Goal: Task Accomplishment & Management: Complete application form

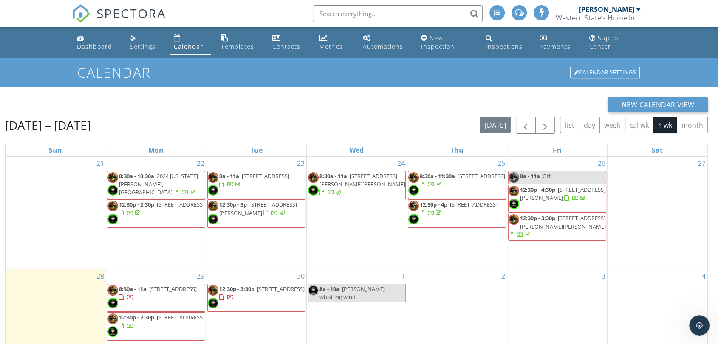
scroll to position [637, 0]
click at [361, 14] on input "text" at bounding box center [398, 13] width 170 height 17
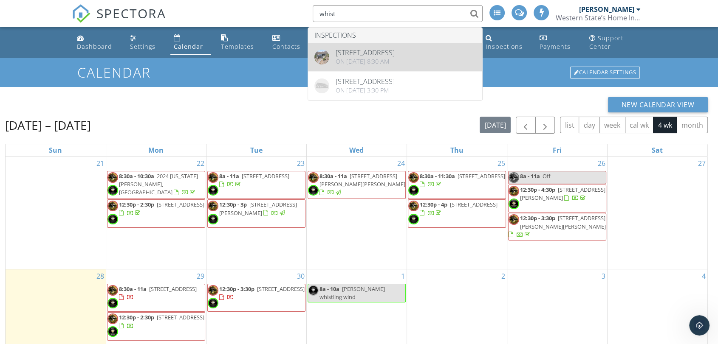
type input "whist"
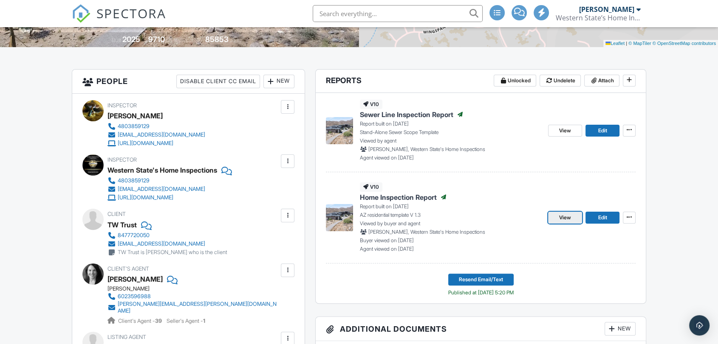
click at [566, 222] on link "View" at bounding box center [565, 218] width 34 height 12
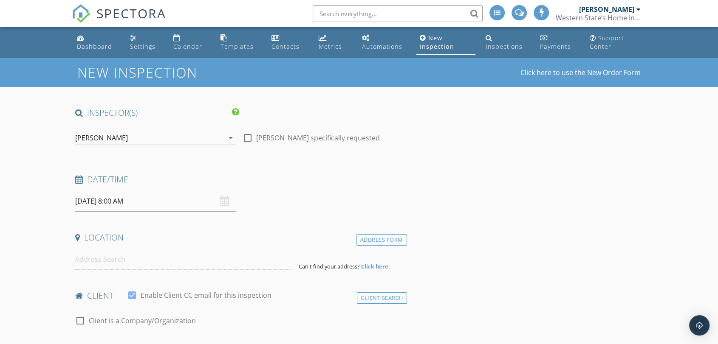
type input "TW Trust"
type input "walbert20@yahoo.com"
type input "8477720050"
type textarea "TW Trust is Tim Walbert who is the client"
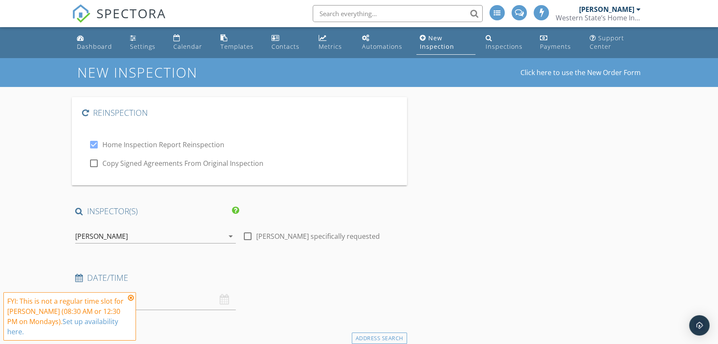
type input "Garage service door open"
type input "Guard"
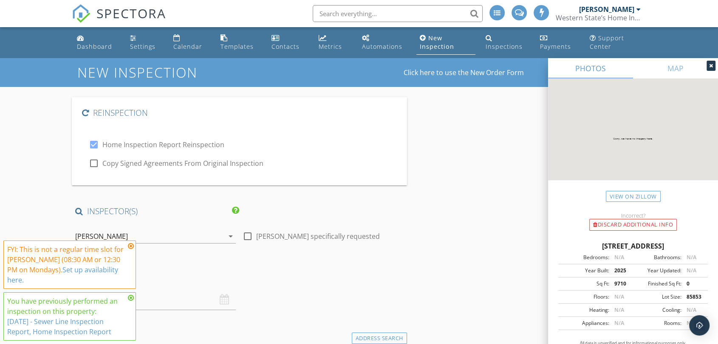
drag, startPoint x: 112, startPoint y: 164, endPoint x: 142, endPoint y: 163, distance: 30.2
click at [112, 164] on label "Copy Signed Agreements From Original Inspection" at bounding box center [182, 163] width 161 height 8
checkbox input "true"
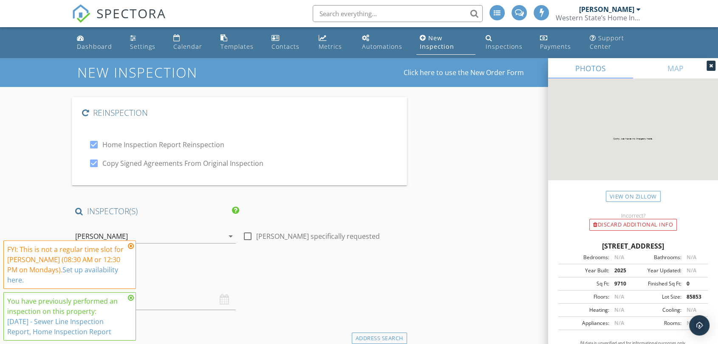
click at [130, 246] on icon at bounding box center [131, 246] width 6 height 7
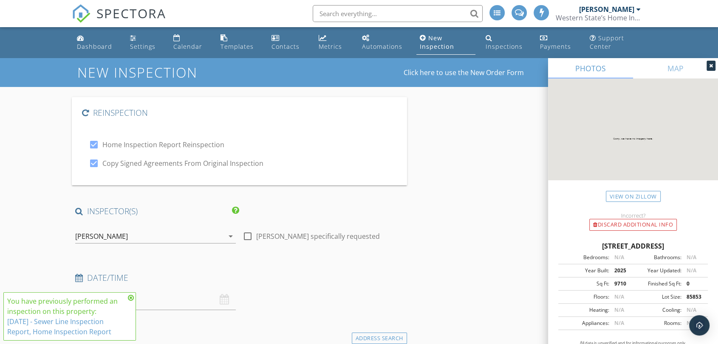
click at [130, 298] on icon at bounding box center [131, 298] width 6 height 7
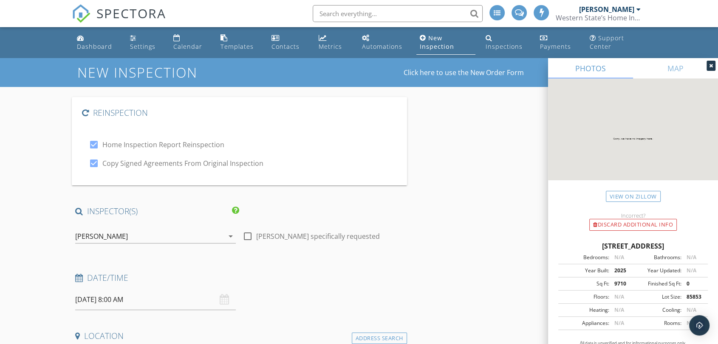
click at [144, 232] on div "[PERSON_NAME]" at bounding box center [149, 237] width 149 height 14
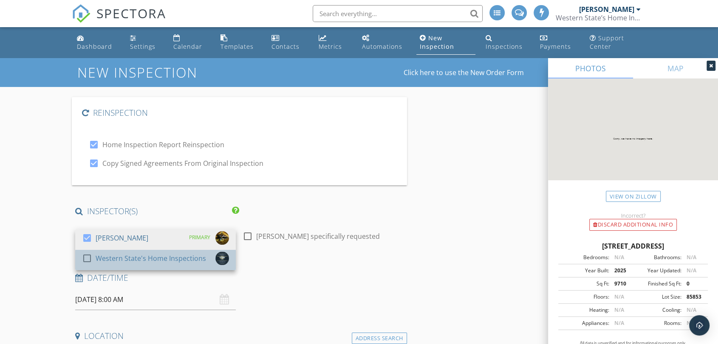
click at [133, 256] on div "Western State's Home Inspections" at bounding box center [151, 259] width 110 height 14
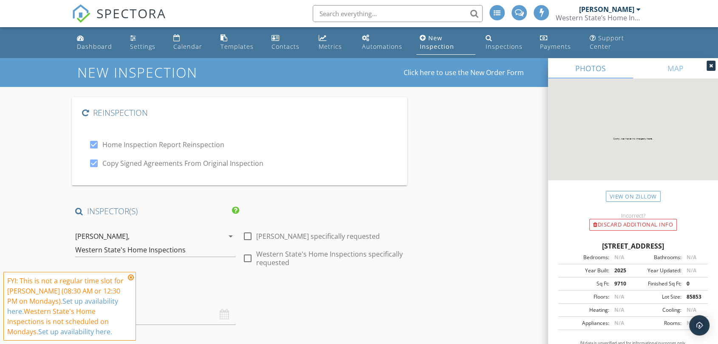
click at [129, 278] on icon at bounding box center [131, 277] width 6 height 7
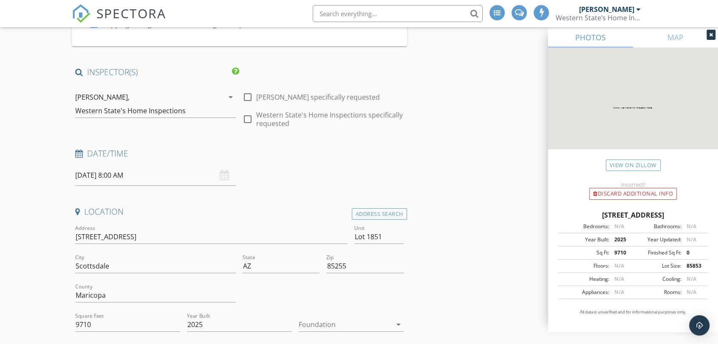
scroll to position [141, 0]
click at [90, 179] on input "09/29/2025 8:00 AM" at bounding box center [155, 173] width 161 height 21
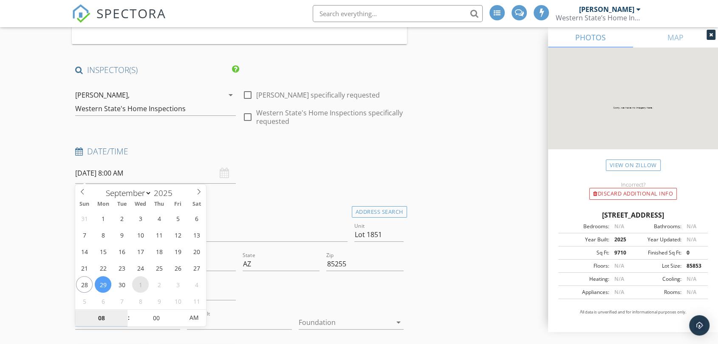
select select "9"
type input "[DATE] 8:00 AM"
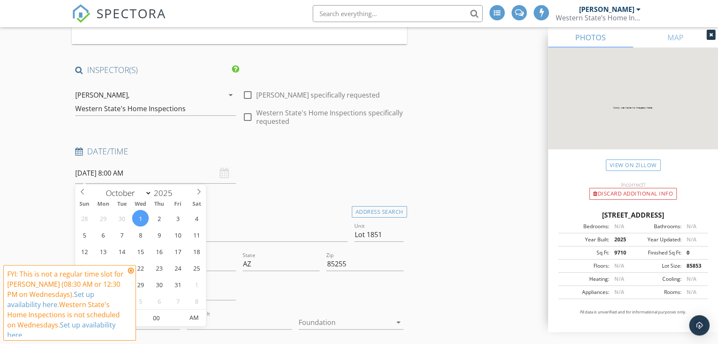
click at [130, 270] on icon at bounding box center [131, 271] width 6 height 7
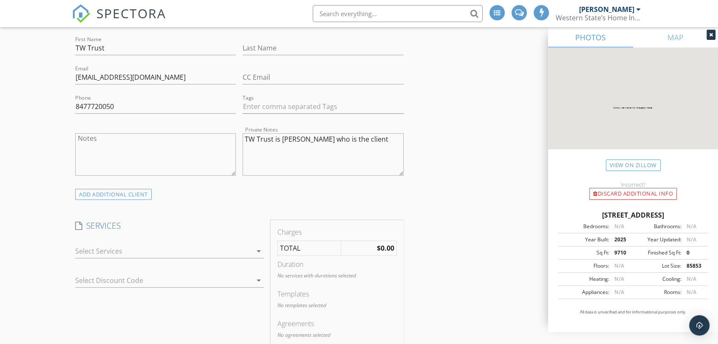
scroll to position [613, 0]
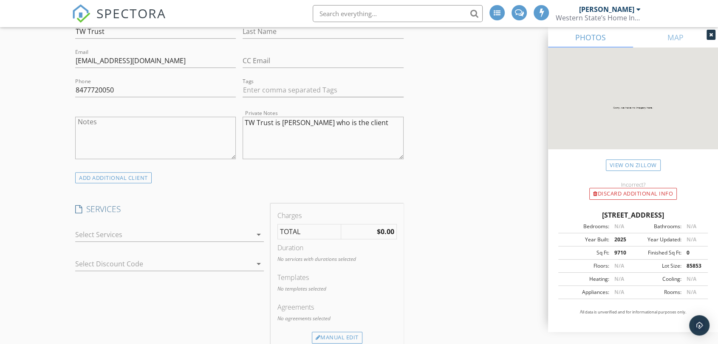
click at [260, 234] on icon "arrow_drop_down" at bounding box center [259, 235] width 10 height 10
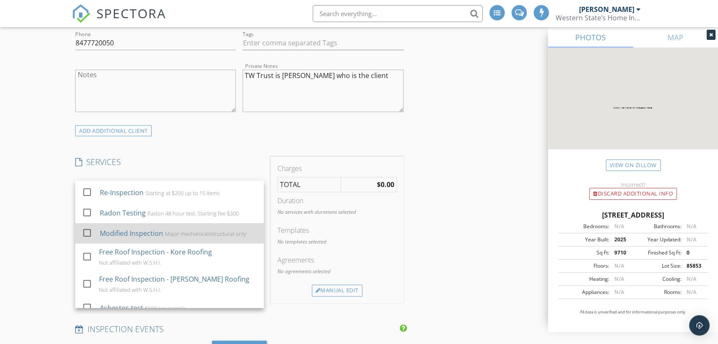
scroll to position [165, 0]
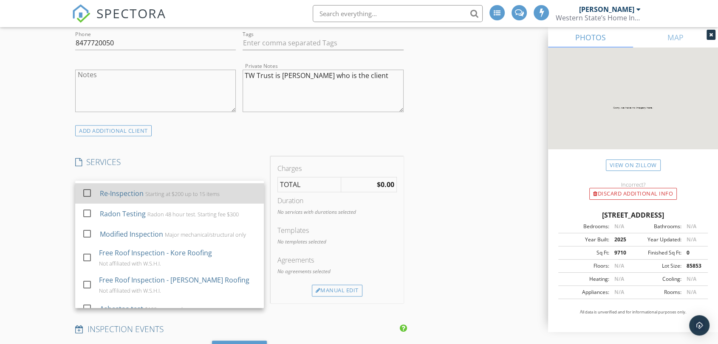
click at [194, 194] on div "Starting at $200 up to 15 items" at bounding box center [182, 194] width 74 height 7
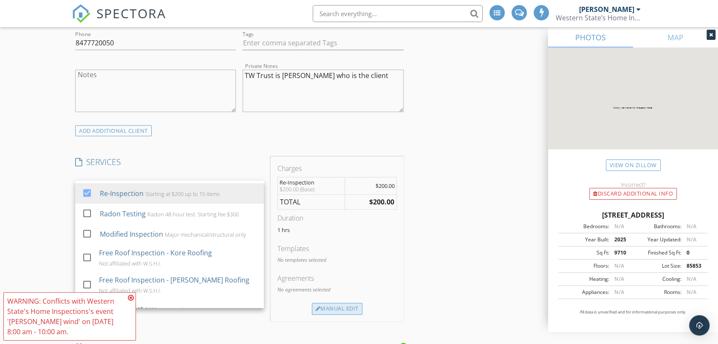
click at [350, 310] on div "Manual Edit" at bounding box center [337, 309] width 51 height 12
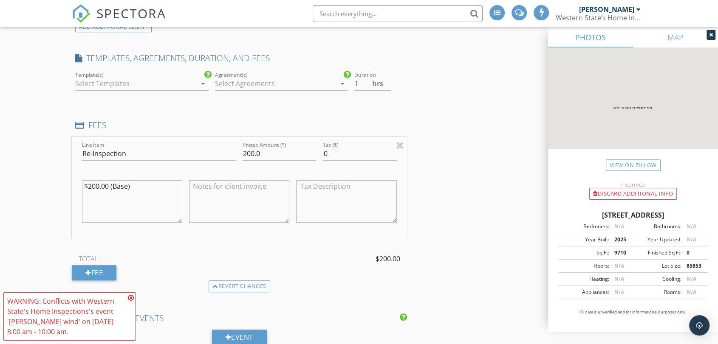
scroll to position [802, 0]
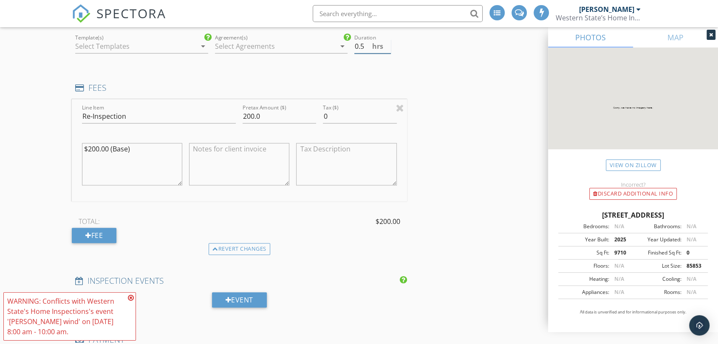
click at [387, 45] on input "0.5" at bounding box center [372, 46] width 36 height 14
click at [387, 45] on input "0" at bounding box center [372, 46] width 36 height 14
click at [387, 51] on input "0" at bounding box center [372, 46] width 36 height 14
click at [387, 45] on input "0.5" at bounding box center [372, 46] width 36 height 14
click at [387, 42] on input "1" at bounding box center [372, 46] width 36 height 14
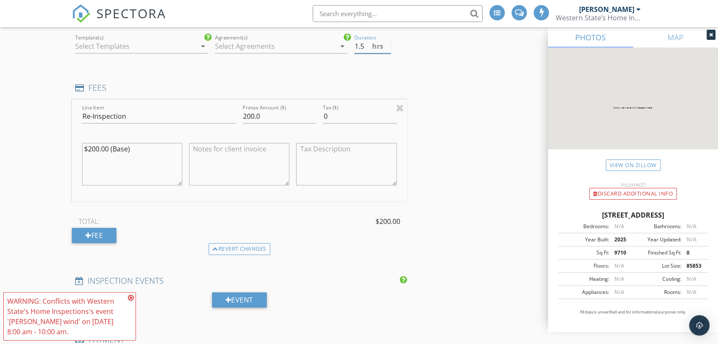
click at [387, 42] on input "1.5" at bounding box center [372, 46] width 36 height 14
type input "2"
click at [387, 42] on input "2" at bounding box center [372, 46] width 36 height 14
click at [247, 113] on input "200.0" at bounding box center [278, 117] width 73 height 14
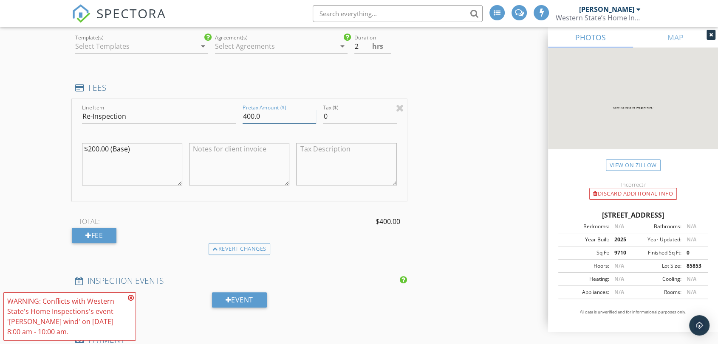
type input "400.0"
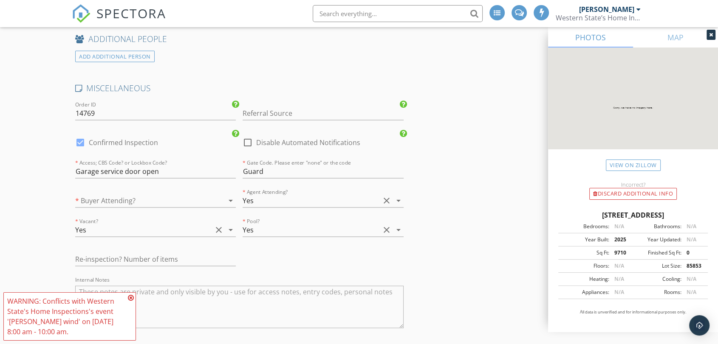
scroll to position [1793, 0]
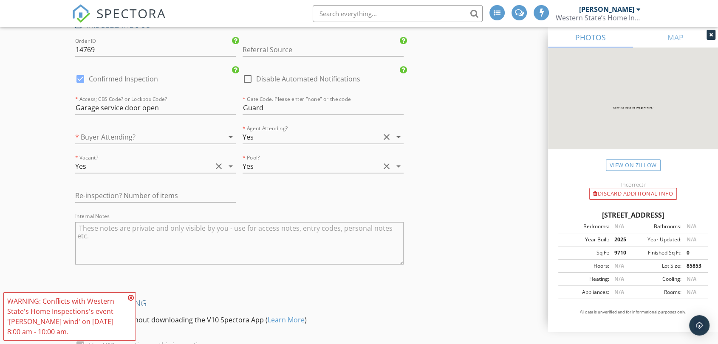
click at [217, 136] on div at bounding box center [219, 137] width 10 height 10
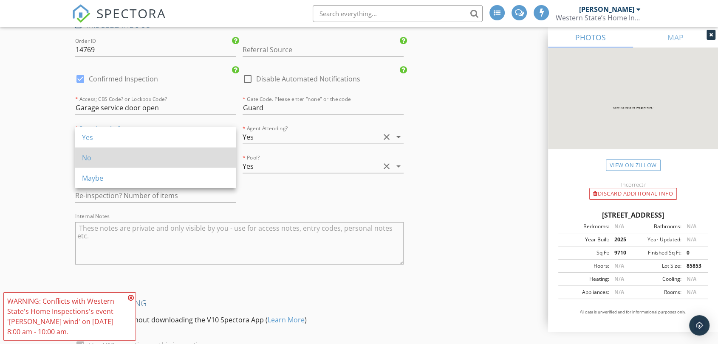
click at [195, 158] on div "No" at bounding box center [155, 158] width 147 height 10
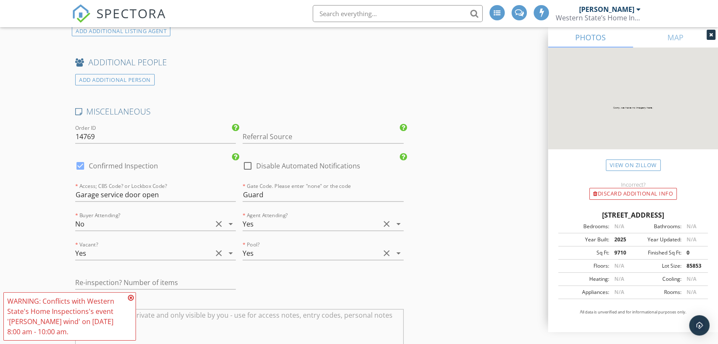
scroll to position [1689, 0]
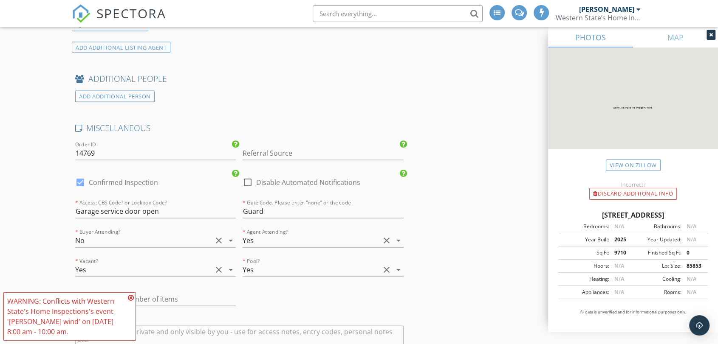
click at [82, 180] on div at bounding box center [80, 182] width 14 height 14
checkbox input "false"
checkbox input "true"
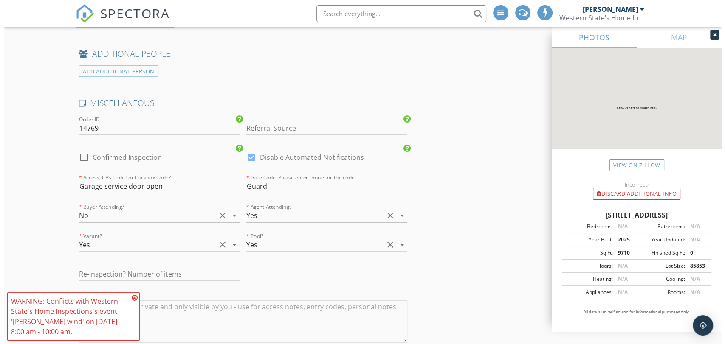
scroll to position [1925, 0]
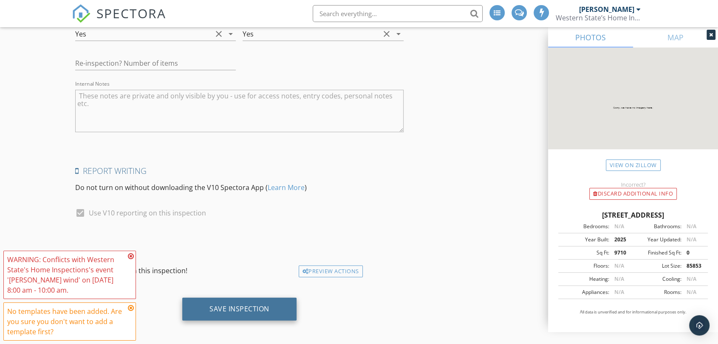
click at [257, 299] on div "Save Inspection" at bounding box center [239, 309] width 114 height 23
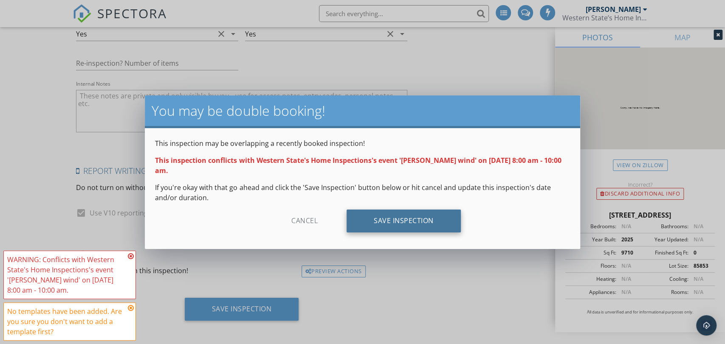
click at [438, 218] on div "Save Inspection" at bounding box center [404, 221] width 114 height 23
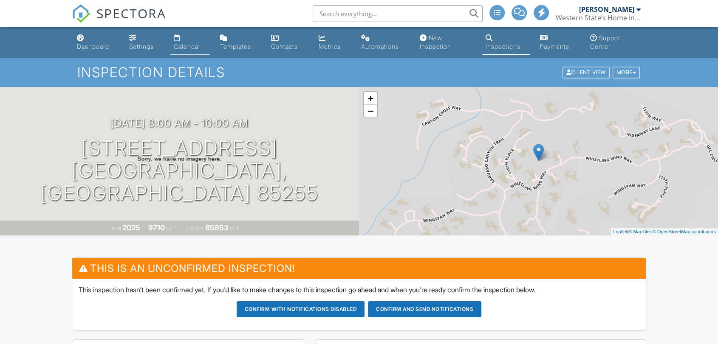
click at [178, 46] on div "Calendar" at bounding box center [187, 46] width 27 height 7
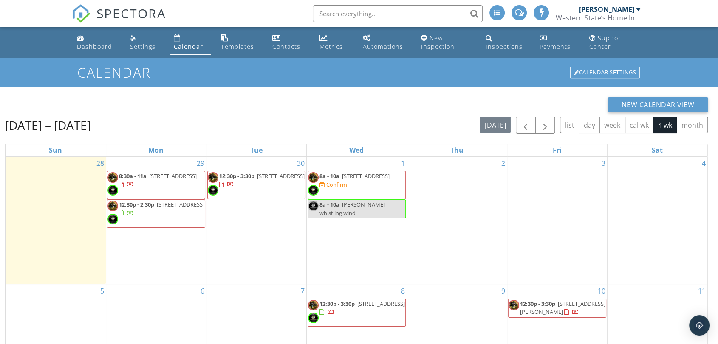
click at [372, 206] on span "[PERSON_NAME] whistling wind" at bounding box center [351, 209] width 65 height 16
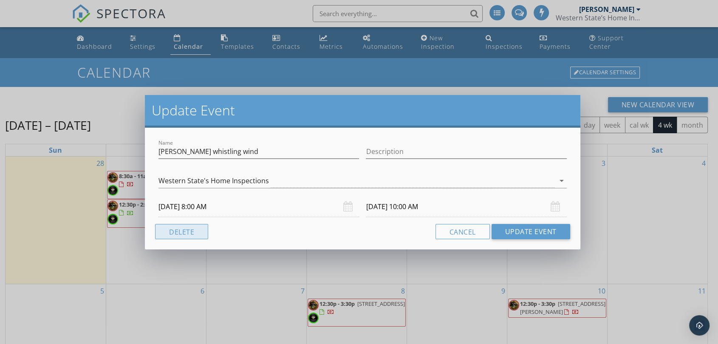
click at [167, 236] on button "Delete" at bounding box center [181, 231] width 53 height 15
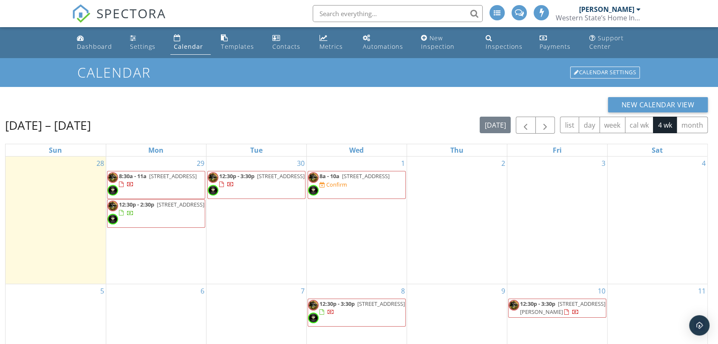
click at [389, 180] on span "[STREET_ADDRESS]" at bounding box center [366, 176] width 48 height 8
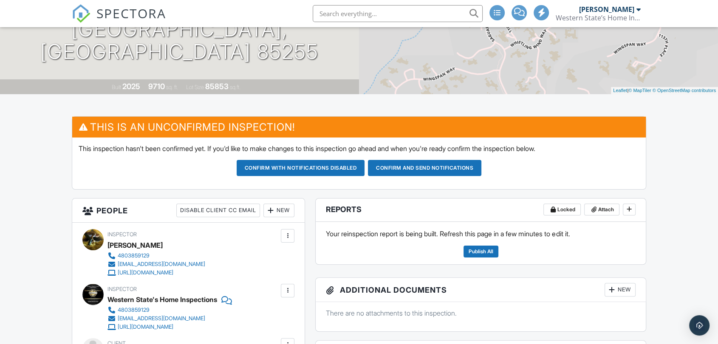
click at [285, 235] on div at bounding box center [287, 236] width 8 height 8
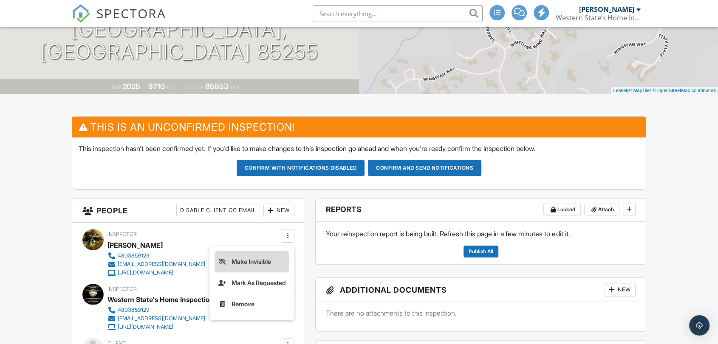
click at [279, 257] on li "Make Invisible" at bounding box center [251, 261] width 75 height 21
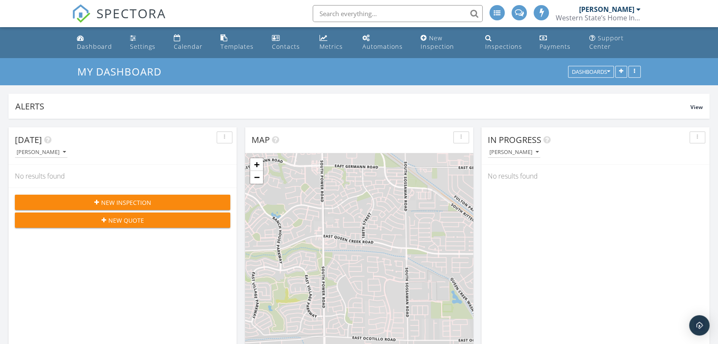
scroll to position [1170, 732]
click at [187, 39] on link "Calendar" at bounding box center [190, 43] width 40 height 24
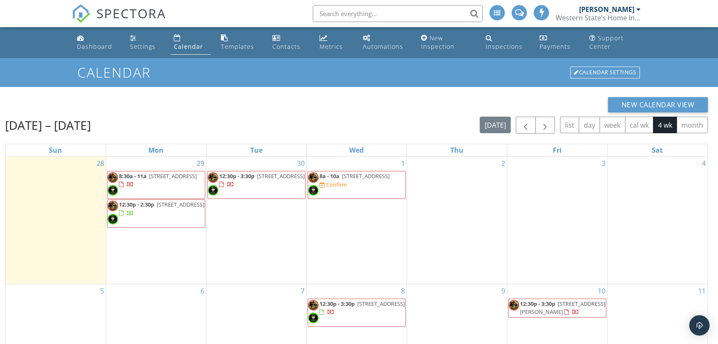
click at [384, 192] on span "8a - 10a [STREET_ADDRESS] Confirm" at bounding box center [356, 184] width 97 height 25
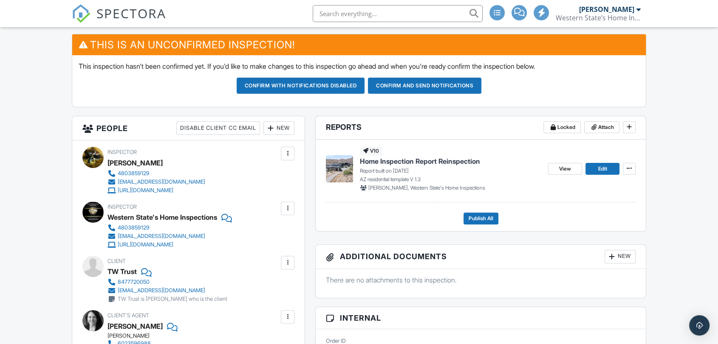
scroll to position [111, 0]
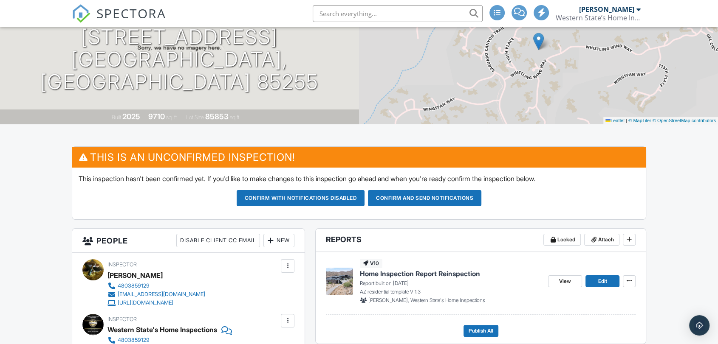
click at [397, 197] on button "Confirm and send notifications" at bounding box center [424, 198] width 113 height 16
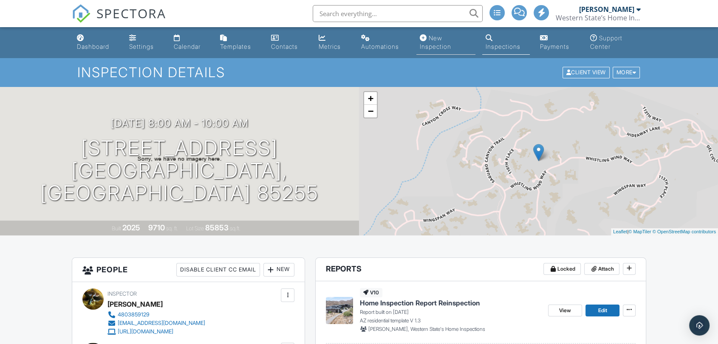
click at [438, 45] on div "New Inspection" at bounding box center [435, 42] width 31 height 16
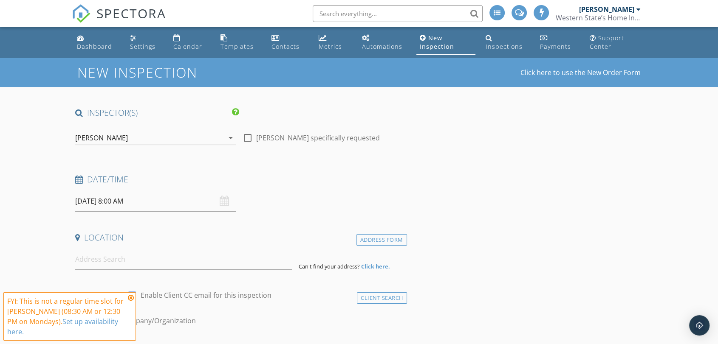
click at [174, 200] on input "[DATE] 8:00 AM" at bounding box center [155, 201] width 161 height 21
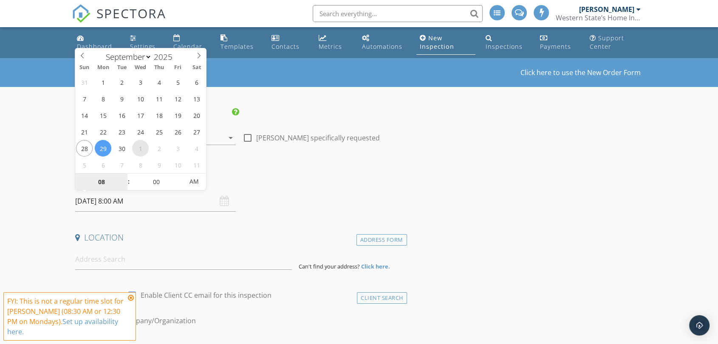
select select "9"
type input "[DATE] 8:00 AM"
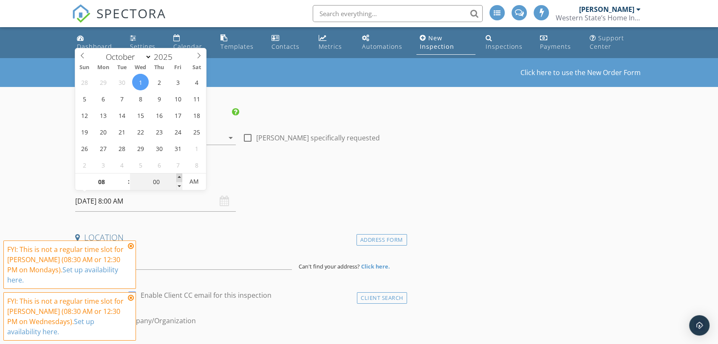
type input "05"
type input "[DATE] 8:05 AM"
click at [178, 176] on span at bounding box center [179, 178] width 6 height 8
type input "10"
type input "[DATE] 8:10 AM"
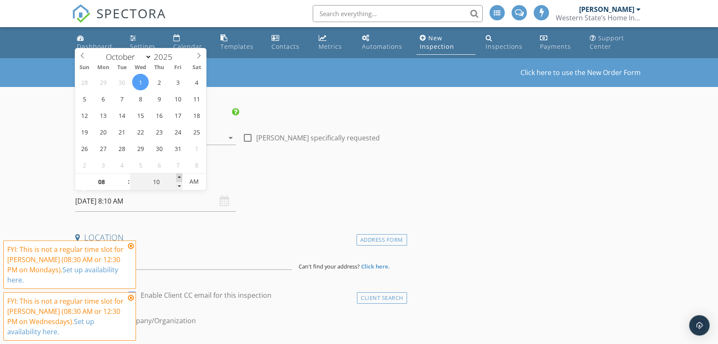
click at [178, 176] on span at bounding box center [179, 178] width 6 height 8
type input "15"
type input "[DATE] 8:15 AM"
click at [178, 176] on span at bounding box center [179, 178] width 6 height 8
type input "20"
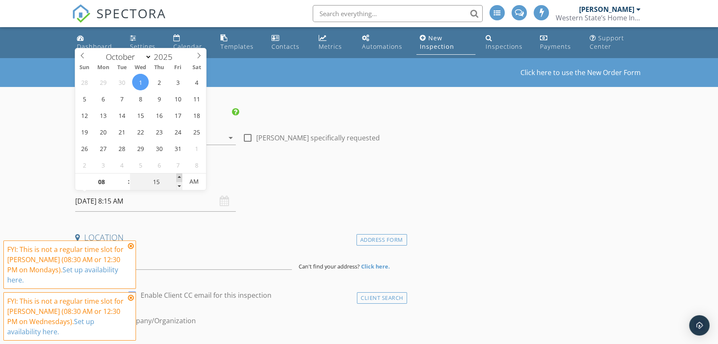
type input "[DATE] 8:20 AM"
click at [178, 176] on span at bounding box center [179, 178] width 6 height 8
type input "25"
type input "[DATE] 8:25 AM"
click at [178, 176] on span at bounding box center [179, 178] width 6 height 8
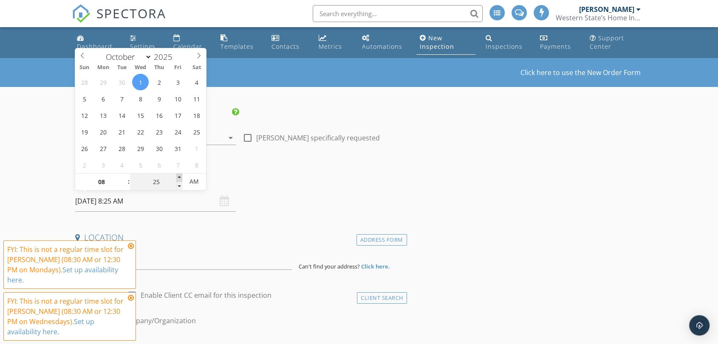
type input "30"
type input "[DATE] 8:30 AM"
click at [178, 176] on span at bounding box center [179, 178] width 6 height 8
click at [305, 184] on h4 "Date/Time" at bounding box center [239, 179] width 328 height 11
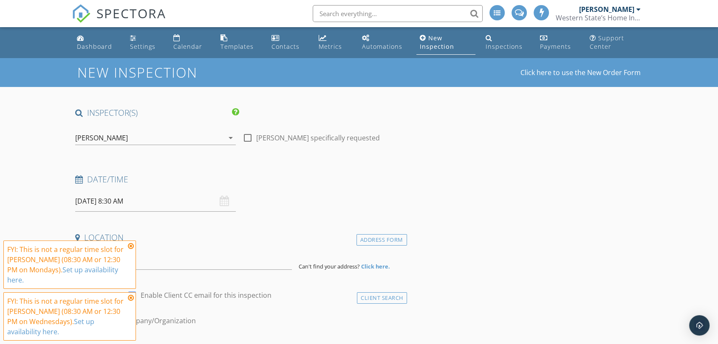
click at [227, 137] on icon "arrow_drop_down" at bounding box center [230, 138] width 10 height 10
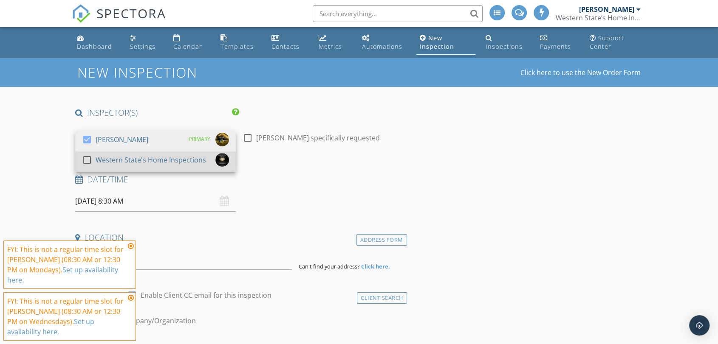
click at [187, 159] on div "Western State's Home Inspections" at bounding box center [151, 160] width 110 height 14
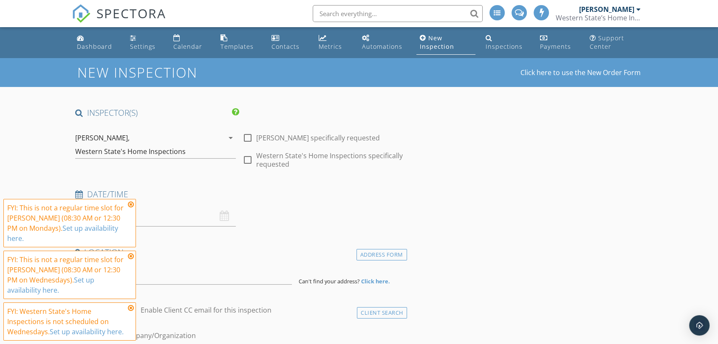
click at [131, 205] on icon at bounding box center [131, 204] width 6 height 7
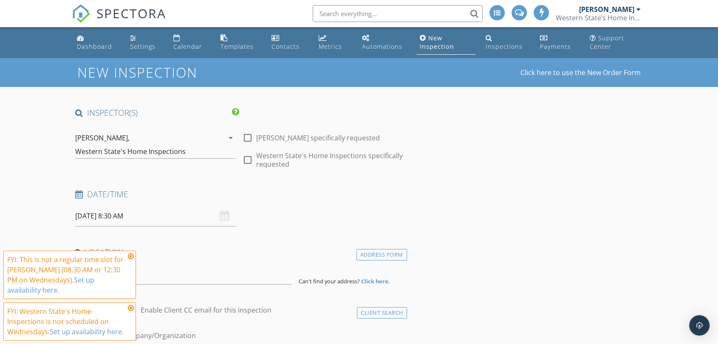
click at [130, 259] on icon at bounding box center [131, 256] width 6 height 7
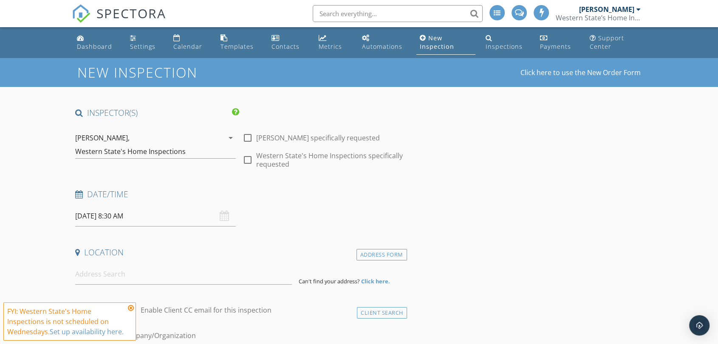
click at [131, 310] on icon at bounding box center [131, 308] width 6 height 7
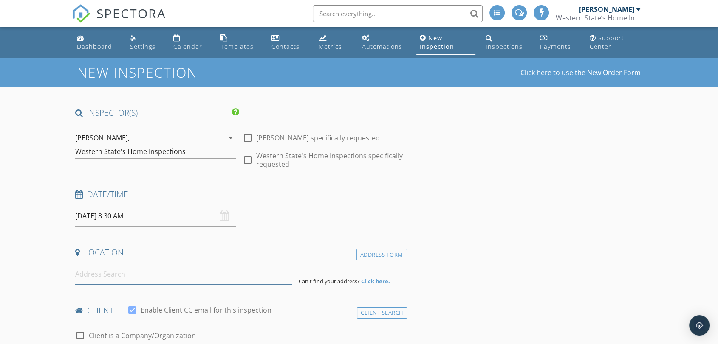
click at [96, 271] on input at bounding box center [183, 274] width 217 height 21
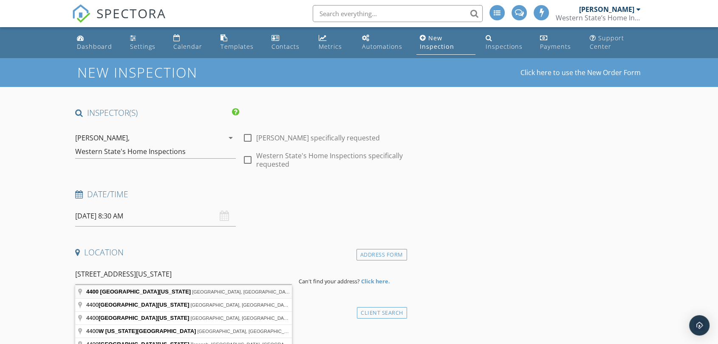
type input "[STREET_ADDRESS][US_STATE]"
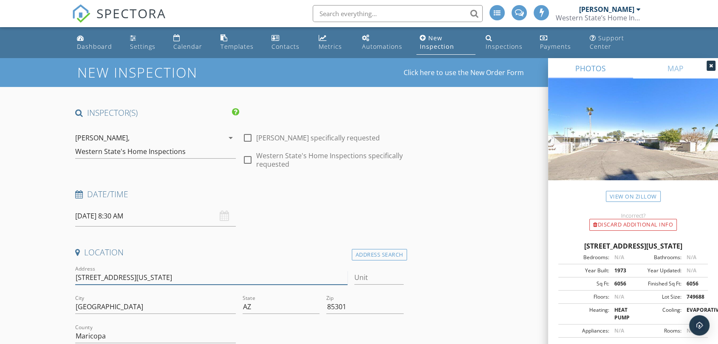
click at [166, 280] on input "[STREET_ADDRESS][US_STATE]" at bounding box center [211, 278] width 272 height 14
type input "[STREET_ADDRESS][US_STATE]"
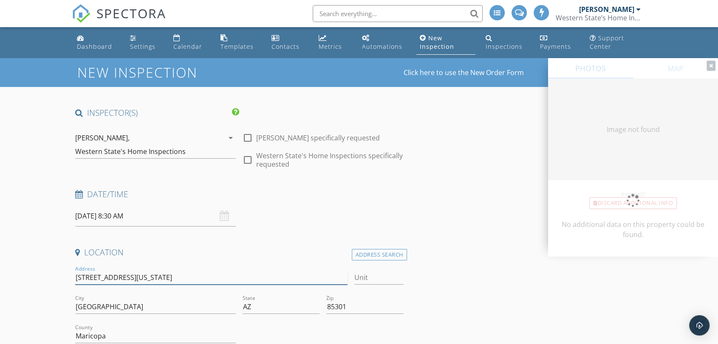
type input "6056"
type input "1973"
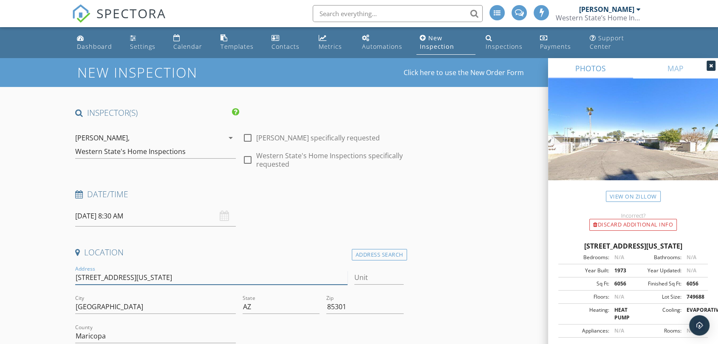
type input "[STREET_ADDRESS][US_STATE]"
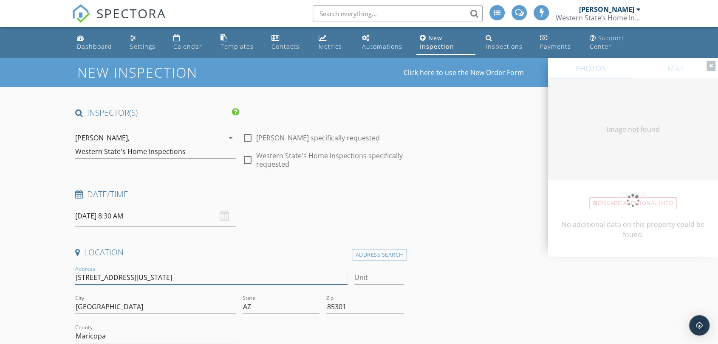
type input "6056"
type input "1973"
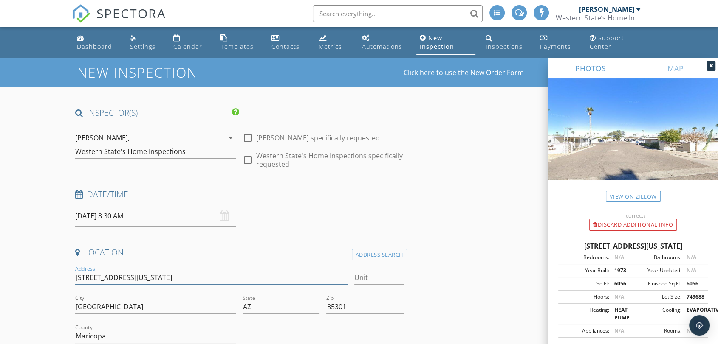
type input "4400 W Missouri Ave - Grand Mi"
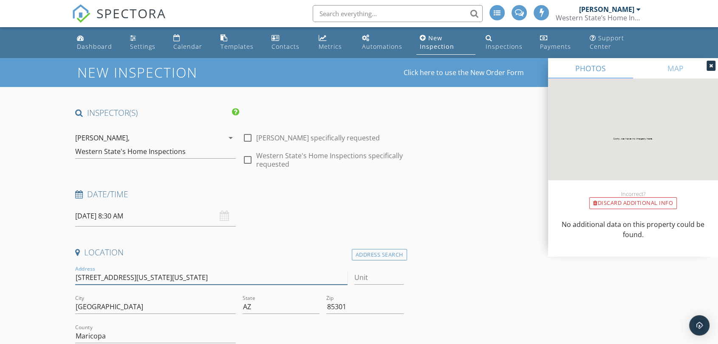
type input "[STREET_ADDRESS][US_STATE][US_STATE]"
click at [389, 280] on input "Unit" at bounding box center [378, 278] width 49 height 14
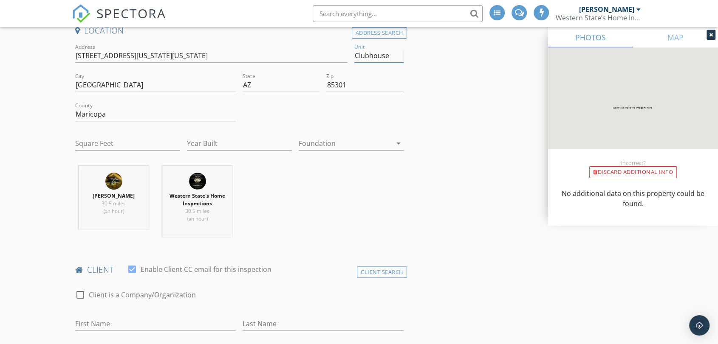
scroll to position [236, 0]
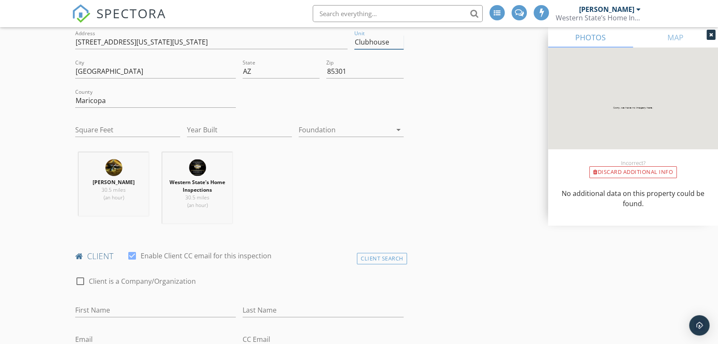
type input "Clubhouse"
click at [96, 127] on input "Square Feet" at bounding box center [127, 130] width 105 height 14
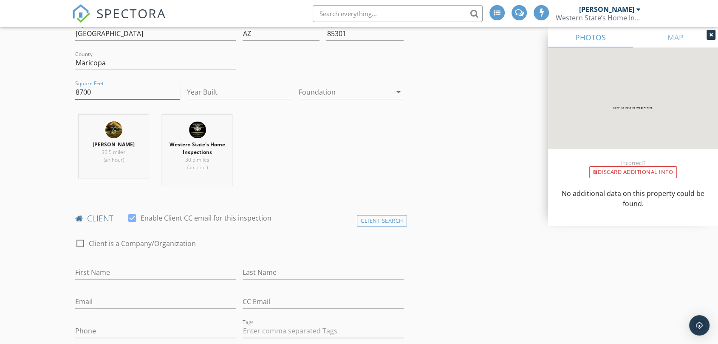
scroll to position [377, 0]
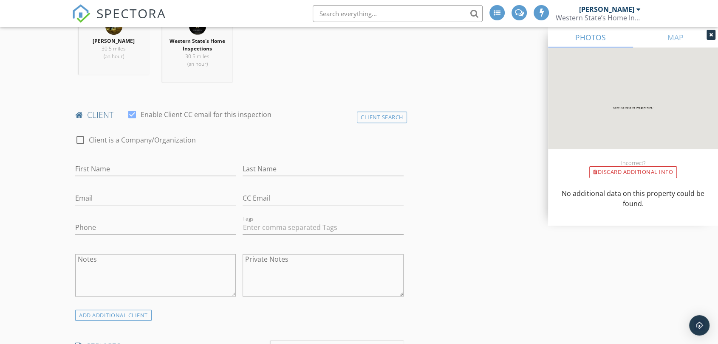
type input "8700"
click at [104, 167] on input "First Name" at bounding box center [155, 169] width 161 height 14
click at [78, 140] on div at bounding box center [80, 140] width 14 height 14
checkbox input "true"
click at [95, 166] on input "Enable Client CC email for this inspection" at bounding box center [239, 169] width 328 height 14
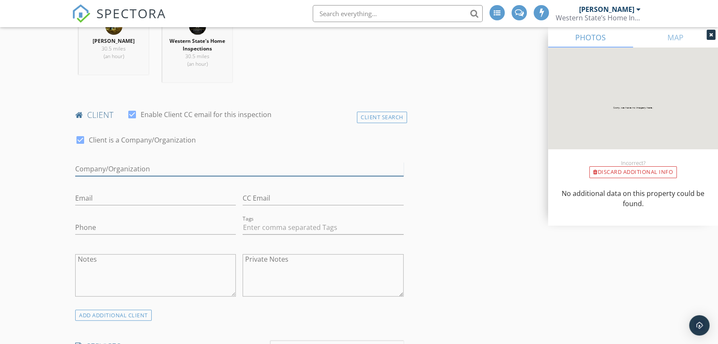
click at [96, 170] on input "Enable Client CC email for this inspection" at bounding box center [239, 169] width 328 height 14
type input "Due Diligence Partners"
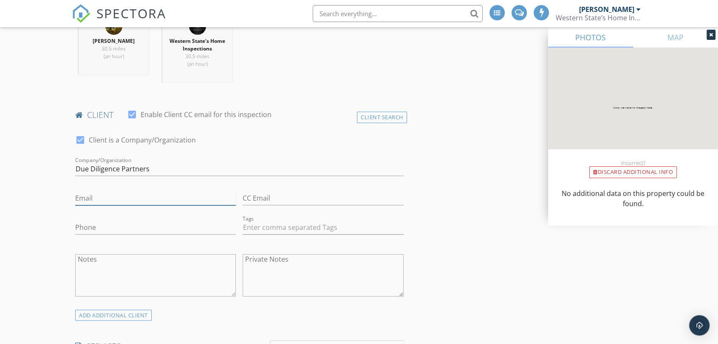
click at [88, 194] on input "Email" at bounding box center [155, 199] width 161 height 14
paste input "[PERSON_NAME][EMAIL_ADDRESS][DOMAIN_NAME]"
type input "[PERSON_NAME][EMAIL_ADDRESS][DOMAIN_NAME]"
click at [247, 197] on input "CC Email" at bounding box center [322, 199] width 161 height 14
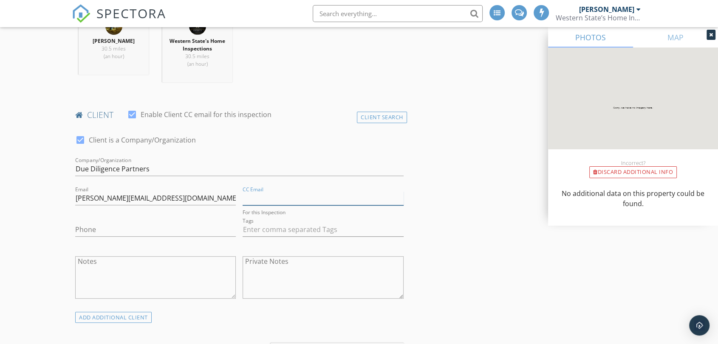
paste input "chris@duediligencepartners.com"
click at [360, 200] on input "chris@duediligencepartners.com" at bounding box center [322, 199] width 161 height 14
paste input "josh@duediligencepartners.com"
type input "[PERSON_NAME][EMAIL_ADDRESS][DOMAIN_NAME],[PERSON_NAME][EMAIL_ADDRESS][DOMAIN_N…"
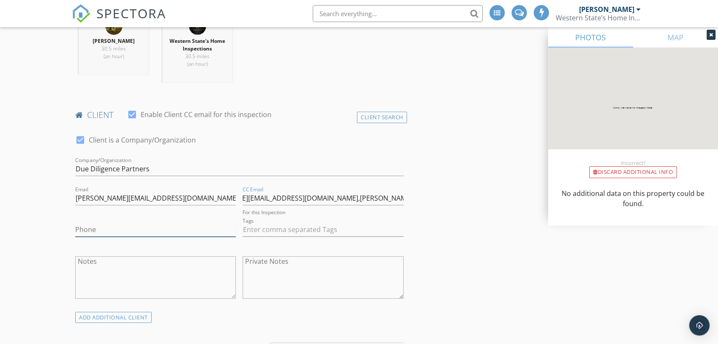
click at [107, 223] on input "Phone" at bounding box center [155, 230] width 161 height 14
type input "[PHONE_NUMBER]"
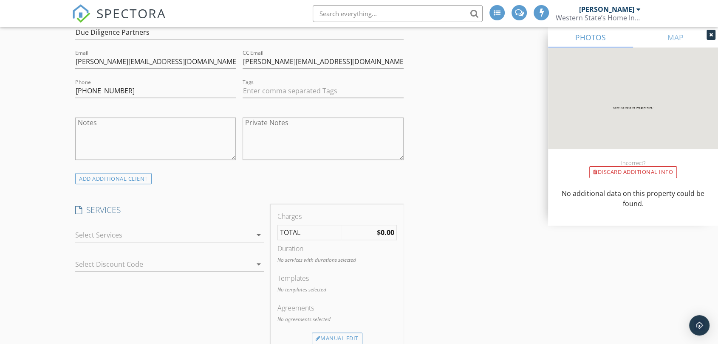
scroll to position [519, 0]
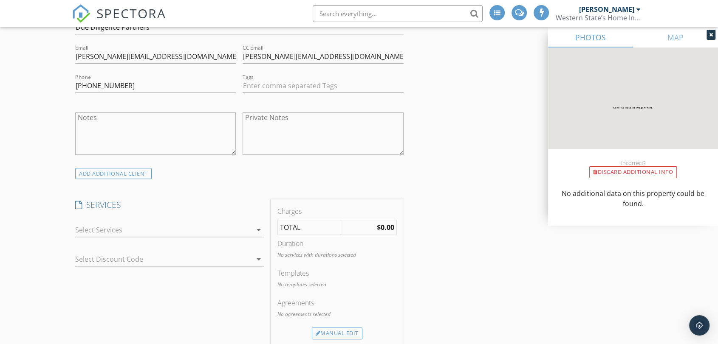
click at [261, 229] on icon "arrow_drop_down" at bounding box center [259, 230] width 10 height 10
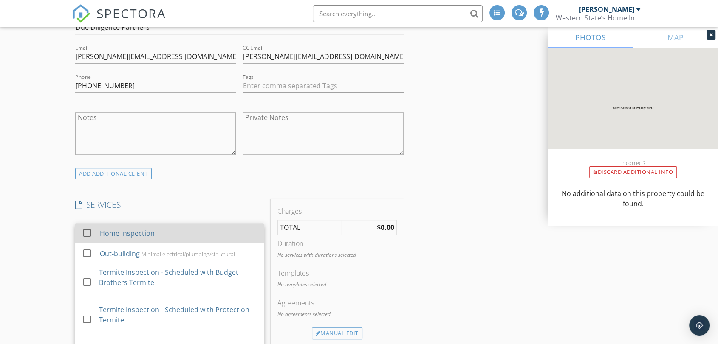
click at [132, 232] on div "Home Inspection" at bounding box center [127, 233] width 55 height 10
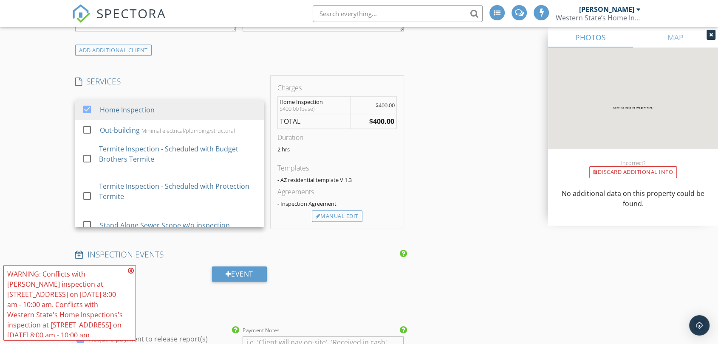
scroll to position [613, 0]
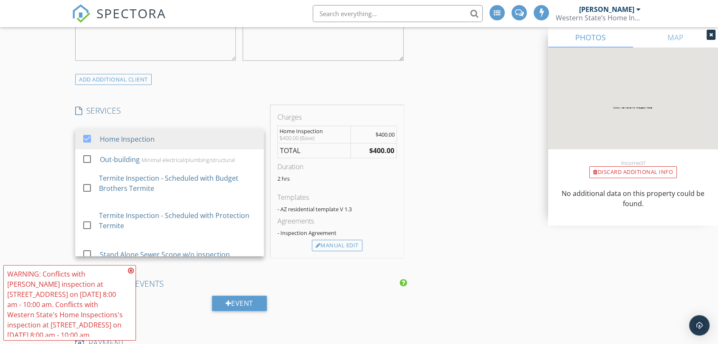
click at [482, 194] on div "INSPECTOR(S) check_box Andrew Jandura PRIMARY check_box Western State's Home In…" at bounding box center [359, 307] width 574 height 1626
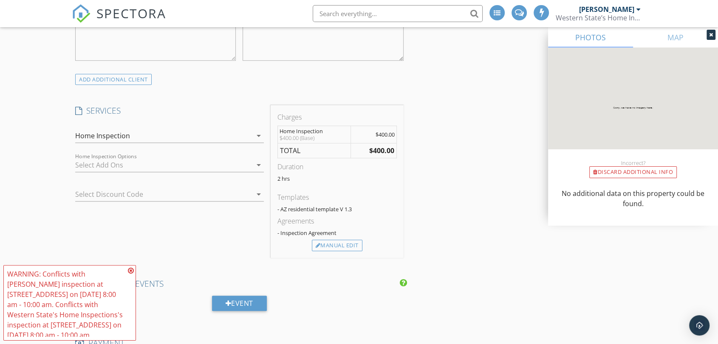
click at [250, 164] on div at bounding box center [163, 165] width 177 height 14
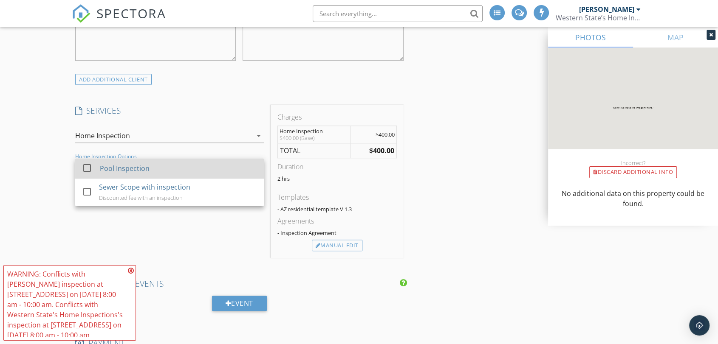
click at [139, 173] on div "Pool Inspection" at bounding box center [125, 168] width 50 height 10
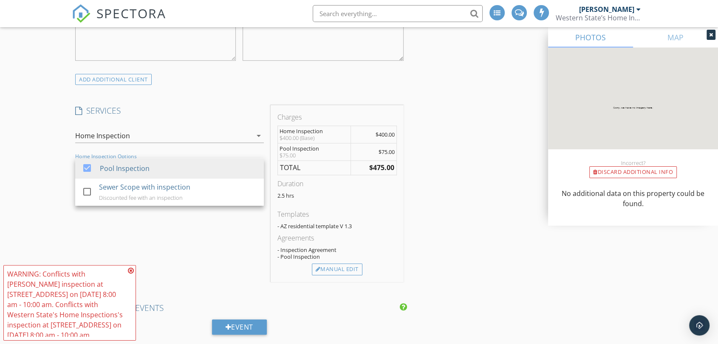
click at [451, 206] on div "INSPECTOR(S) check_box Andrew Jandura PRIMARY check_box Western State's Home In…" at bounding box center [359, 319] width 574 height 1650
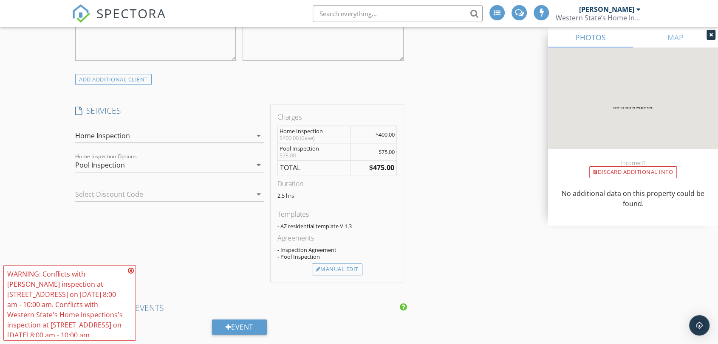
click at [335, 274] on div "Manual Edit" at bounding box center [337, 270] width 51 height 12
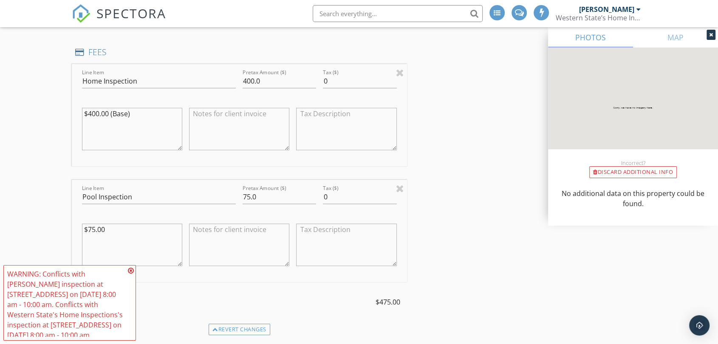
scroll to position [755, 0]
click at [221, 229] on textarea at bounding box center [239, 242] width 100 height 42
type textarea "2 pools"
click at [250, 193] on input "75.0" at bounding box center [278, 195] width 73 height 14
type input "150.0"
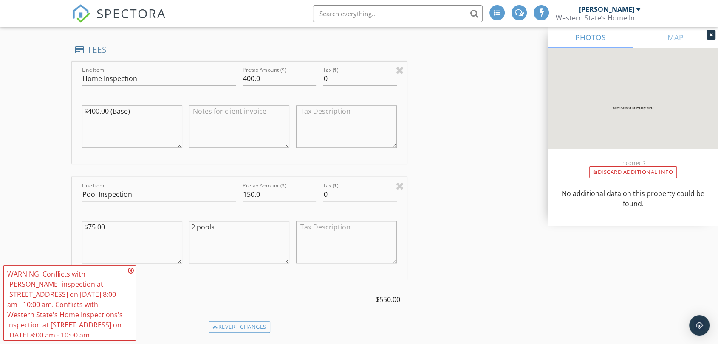
click at [462, 217] on div "INSPECTOR(S) check_box Andrew Jandura PRIMARY check_box Western State's Home In…" at bounding box center [359, 274] width 574 height 1842
click at [245, 76] on input "400.0" at bounding box center [278, 79] width 73 height 14
type input "800.0"
click at [442, 116] on div "INSPECTOR(S) check_box Andrew Jandura PRIMARY check_box Western State's Home In…" at bounding box center [359, 274] width 574 height 1842
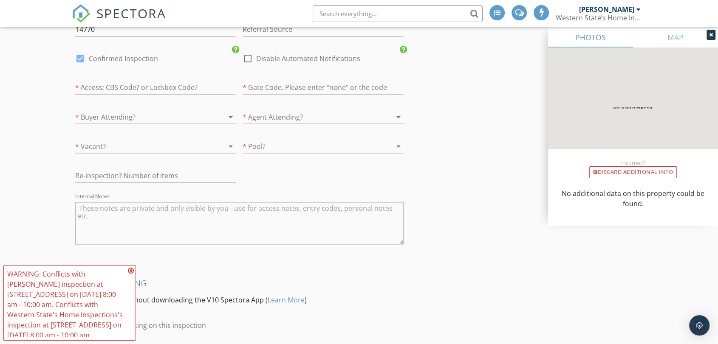
scroll to position [1462, 0]
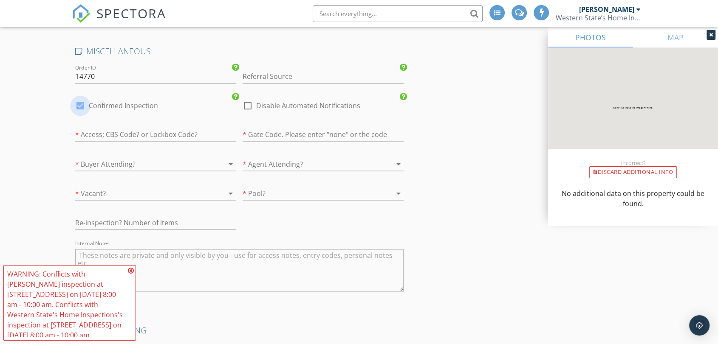
click at [82, 103] on div at bounding box center [80, 106] width 14 height 14
checkbox input "false"
checkbox input "true"
click at [117, 133] on input "text" at bounding box center [155, 135] width 161 height 14
type input "Property manager"
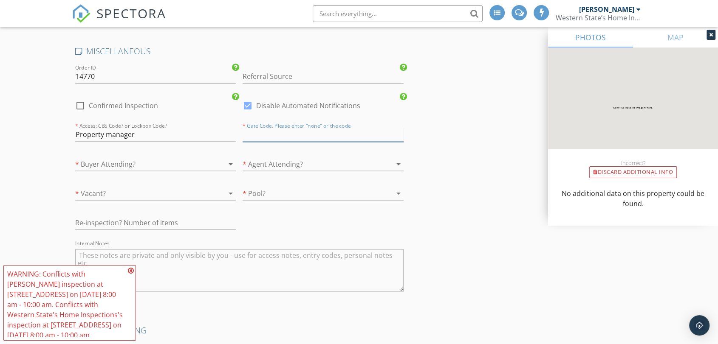
click at [275, 132] on input "text" at bounding box center [322, 135] width 161 height 14
type input "no"
click at [194, 161] on div at bounding box center [143, 164] width 137 height 14
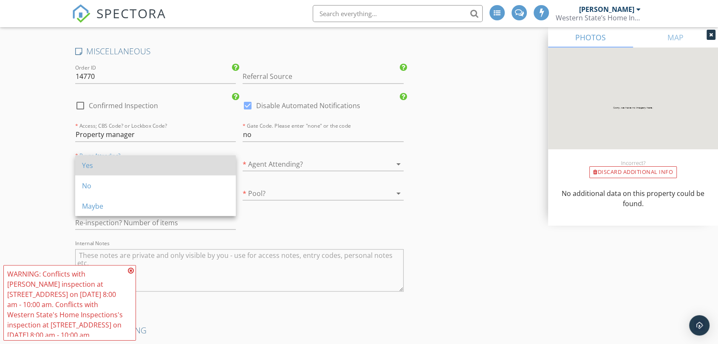
click at [199, 163] on div "Yes" at bounding box center [155, 165] width 147 height 10
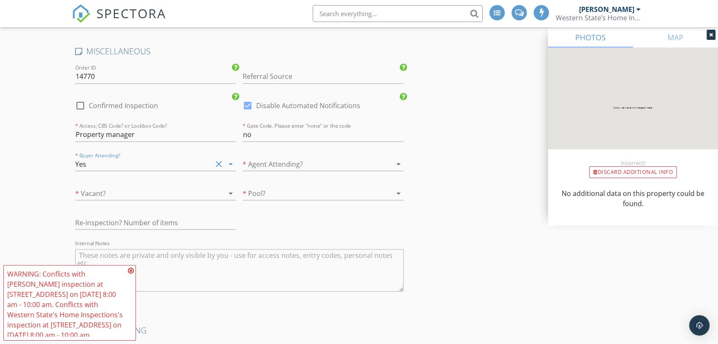
click at [263, 164] on div at bounding box center [310, 164] width 137 height 14
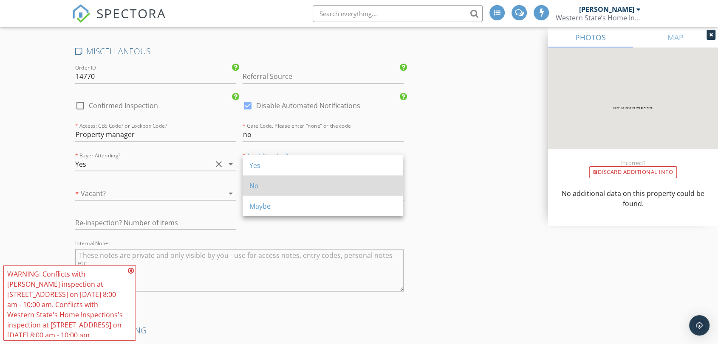
click at [261, 190] on div "No" at bounding box center [322, 185] width 147 height 10
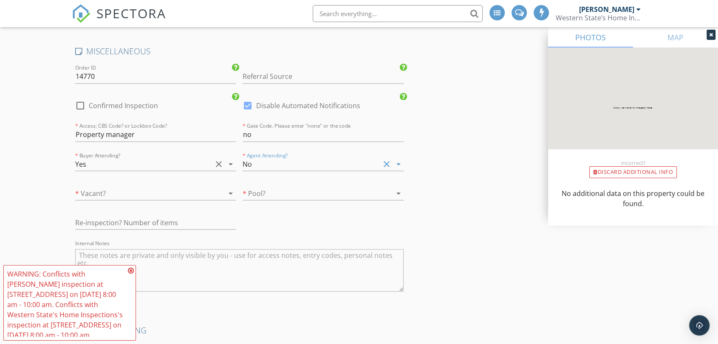
click at [204, 194] on div at bounding box center [143, 193] width 137 height 14
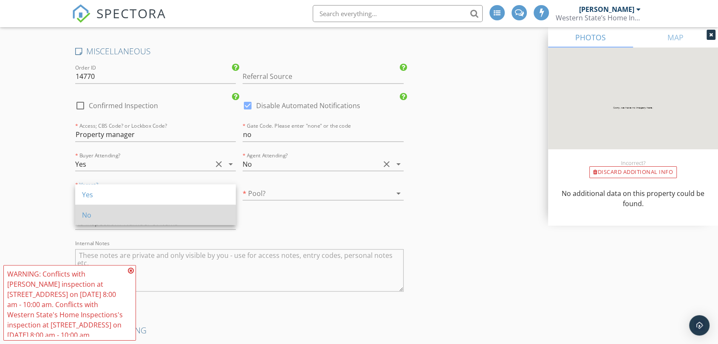
click at [140, 222] on div "No" at bounding box center [155, 215] width 147 height 20
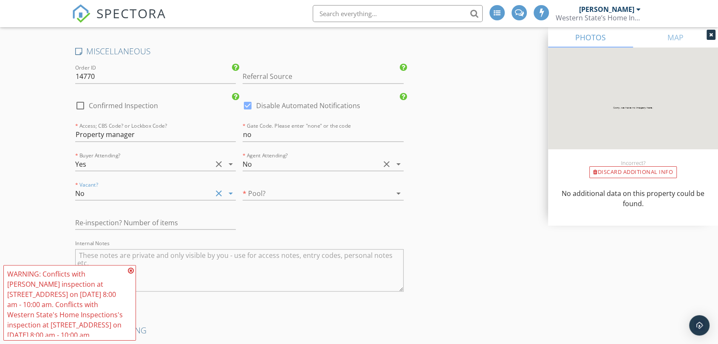
click at [310, 191] on div at bounding box center [310, 193] width 137 height 14
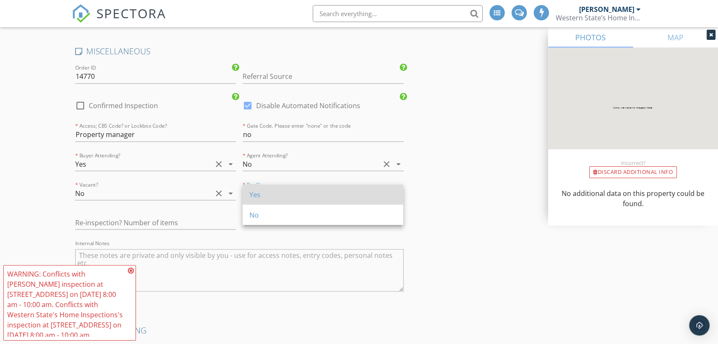
click at [279, 198] on div "Yes" at bounding box center [322, 194] width 147 height 10
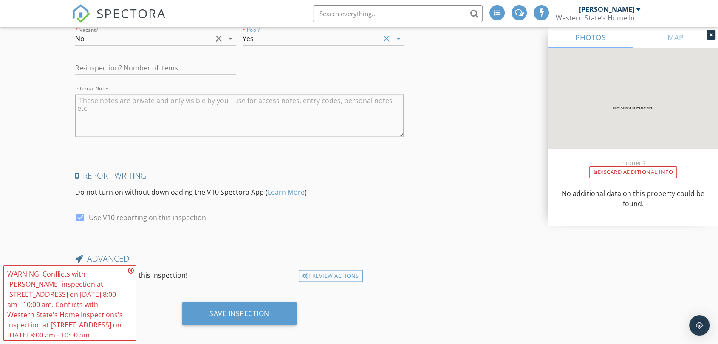
scroll to position [1623, 0]
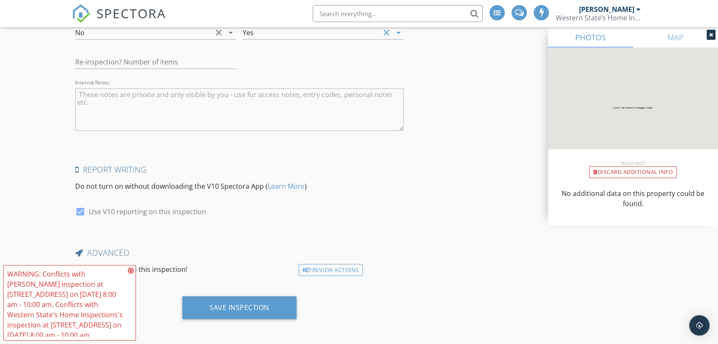
click at [130, 272] on icon at bounding box center [131, 271] width 6 height 7
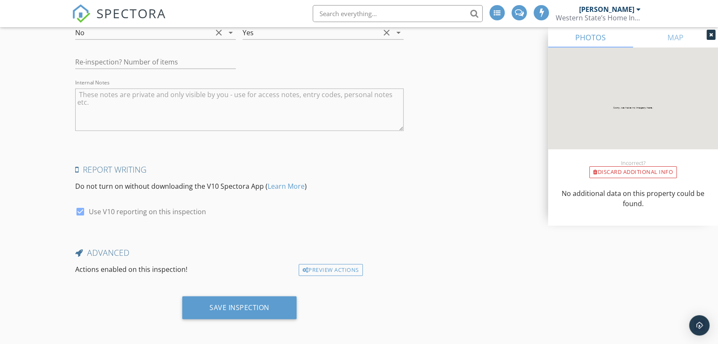
click at [707, 35] on div at bounding box center [710, 35] width 9 height 10
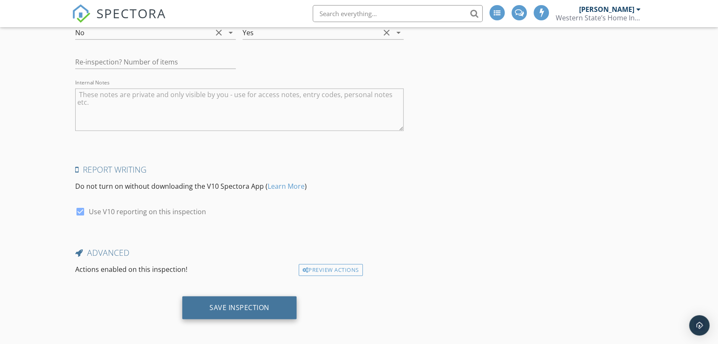
click at [282, 297] on div "Save Inspection" at bounding box center [239, 308] width 114 height 23
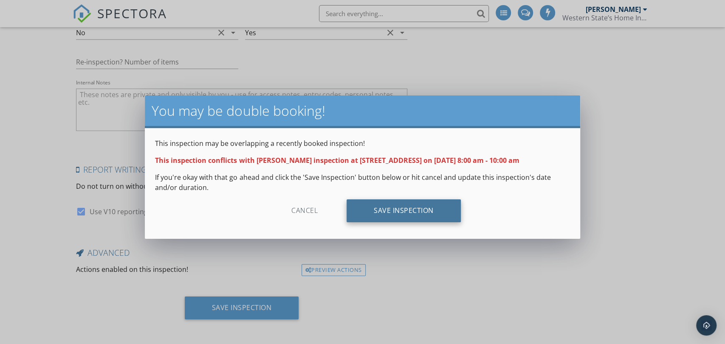
click at [382, 219] on div "Save Inspection" at bounding box center [404, 211] width 114 height 23
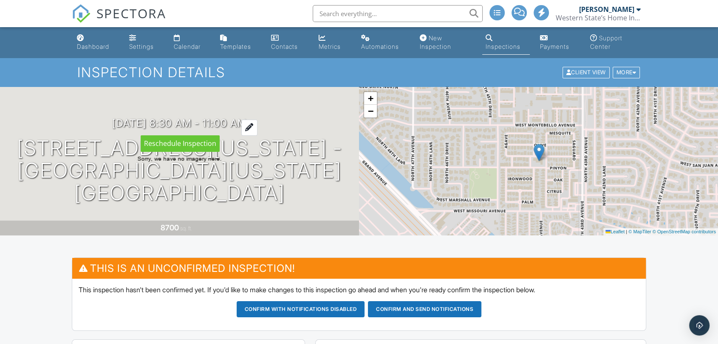
click at [182, 124] on h3 "10/01/2025 8:30 am - 11:00 am" at bounding box center [179, 123] width 135 height 11
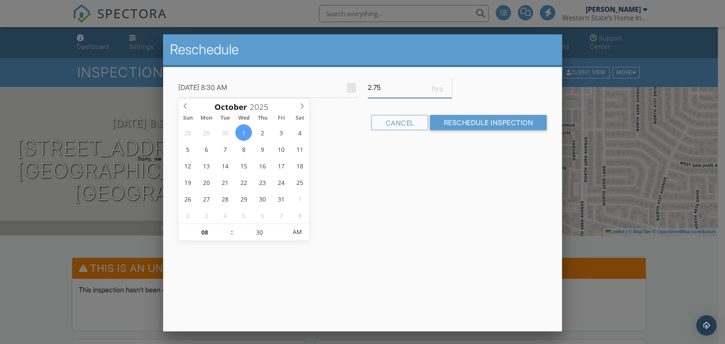
click at [448, 85] on input "2.75" at bounding box center [410, 87] width 85 height 21
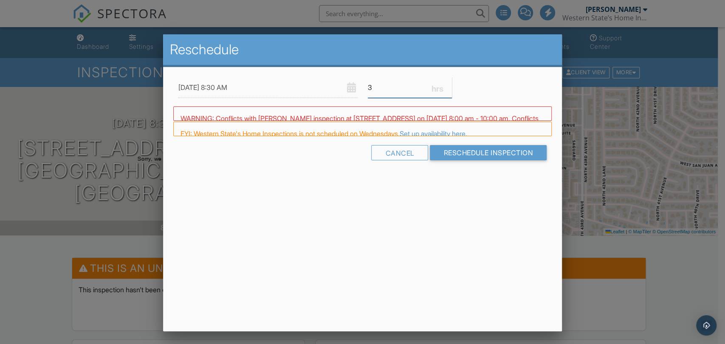
type input "3"
click at [448, 85] on input "3" at bounding box center [410, 87] width 85 height 21
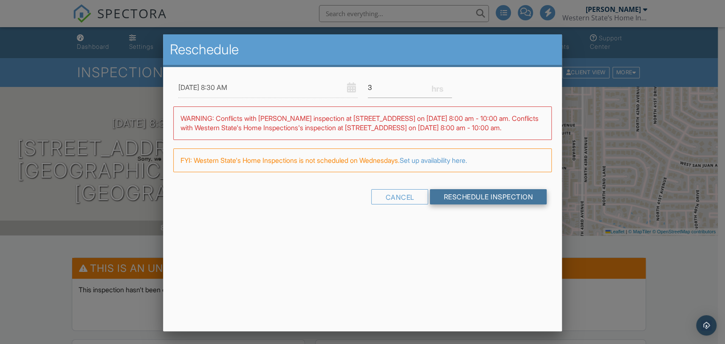
click at [479, 205] on input "Reschedule Inspection" at bounding box center [488, 196] width 117 height 15
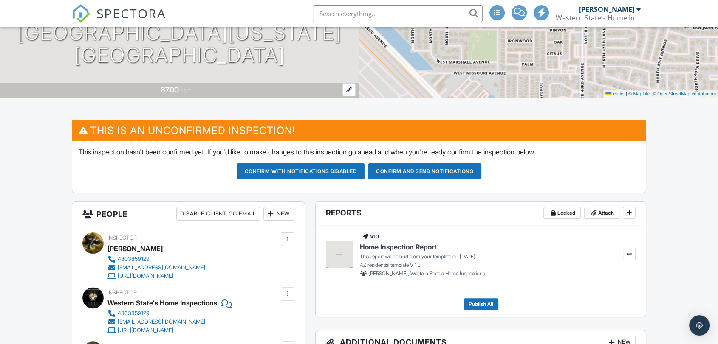
scroll to position [141, 0]
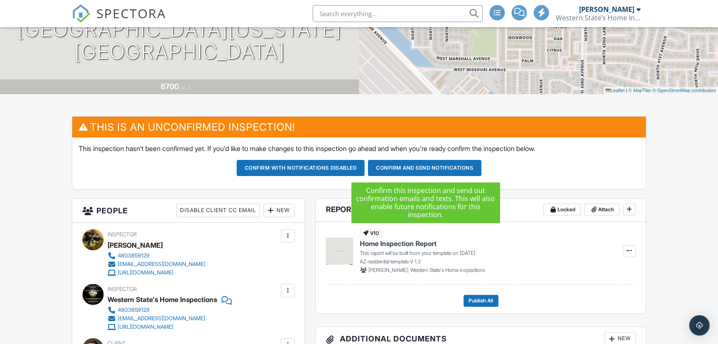
click at [459, 171] on button "Confirm and send notifications" at bounding box center [424, 168] width 113 height 16
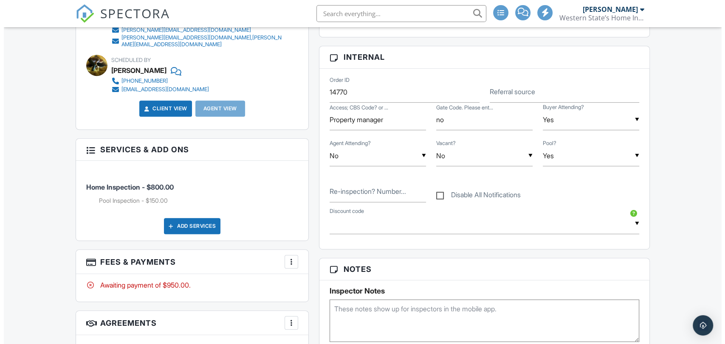
scroll to position [425, 0]
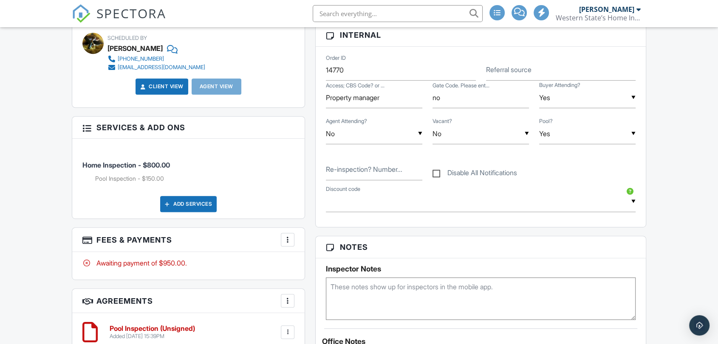
click at [204, 205] on div "Add Services" at bounding box center [188, 204] width 56 height 16
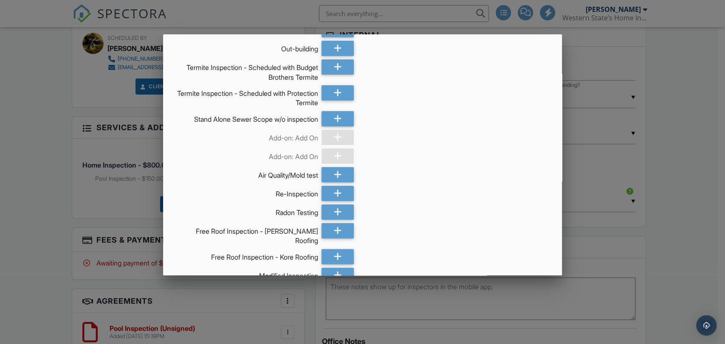
scroll to position [130, 0]
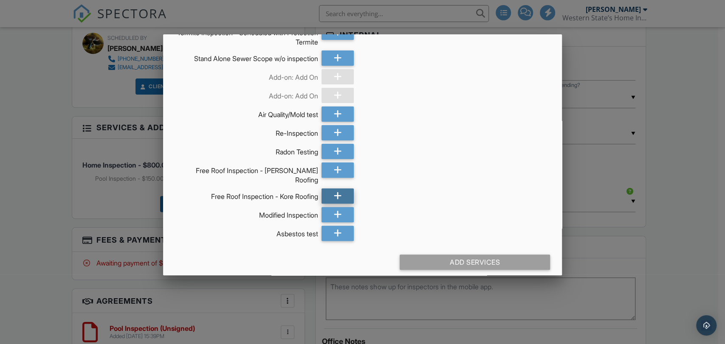
click at [334, 191] on icon at bounding box center [338, 196] width 8 height 15
click at [471, 255] on div "Add Services" at bounding box center [475, 262] width 150 height 15
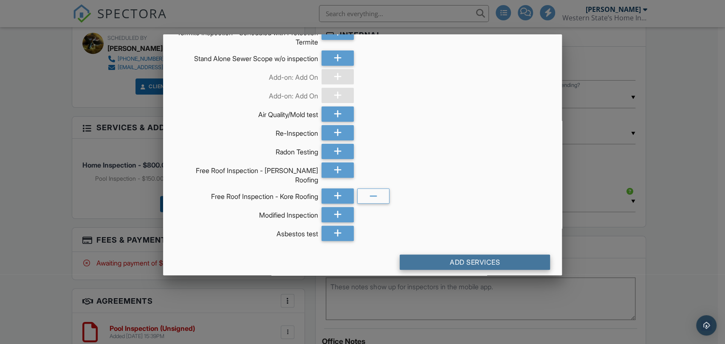
click at [473, 255] on div "Add Services" at bounding box center [475, 262] width 150 height 15
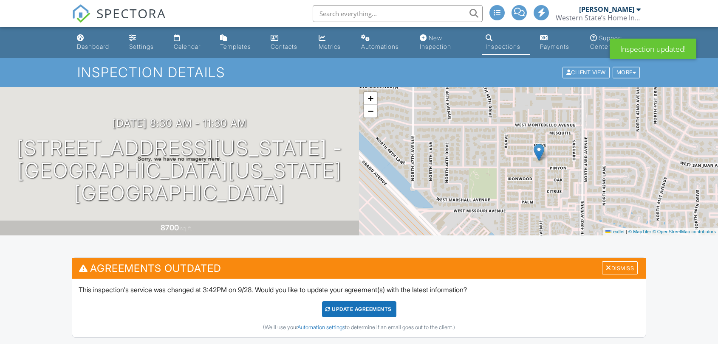
click at [342, 312] on div "Update Agreements" at bounding box center [359, 309] width 74 height 16
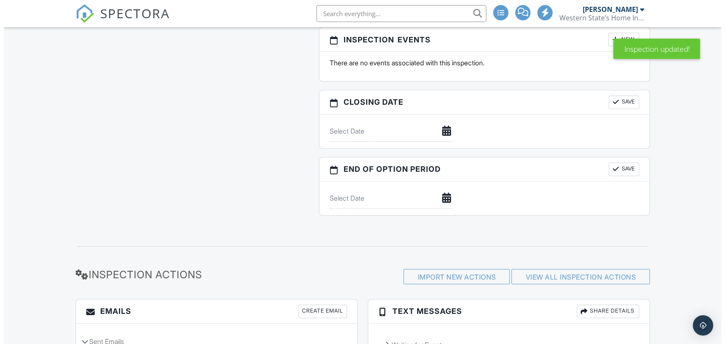
scroll to position [1029, 0]
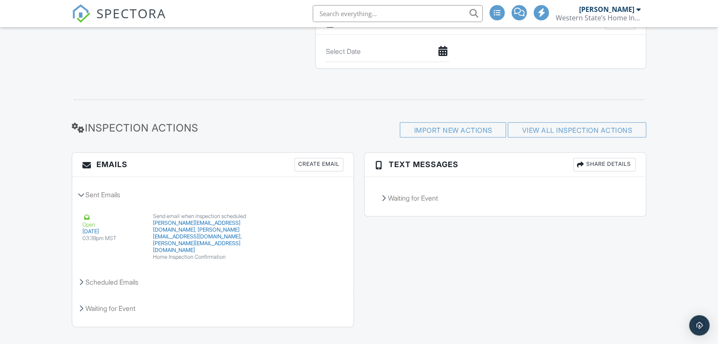
click at [302, 163] on div "Create Email" at bounding box center [318, 165] width 49 height 14
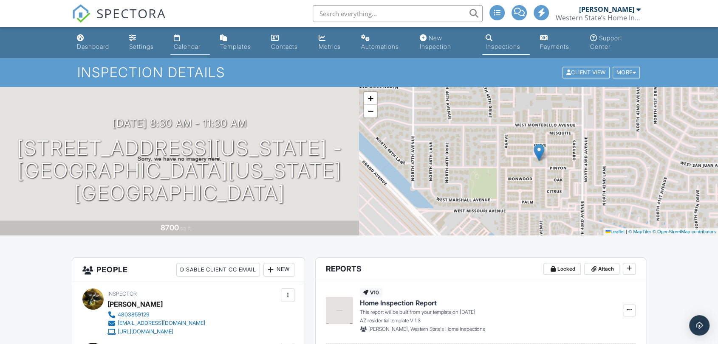
click at [187, 45] on div "Calendar" at bounding box center [187, 46] width 27 height 7
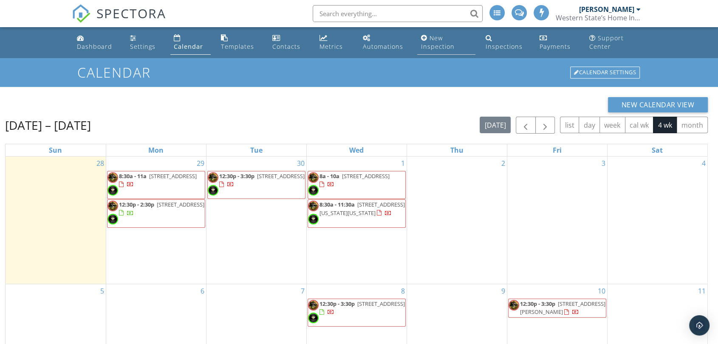
click at [444, 46] on div "New Inspection" at bounding box center [437, 42] width 34 height 17
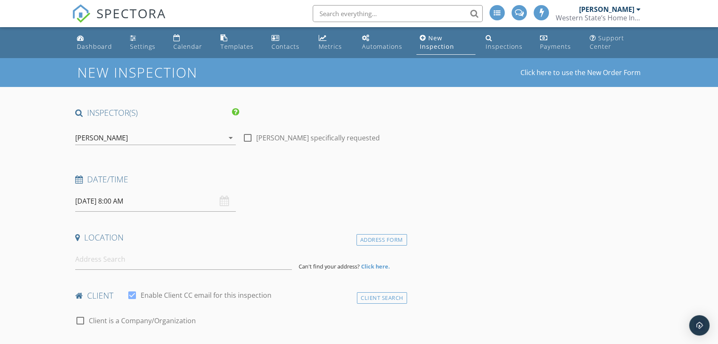
click at [159, 138] on div "[PERSON_NAME]" at bounding box center [149, 138] width 149 height 14
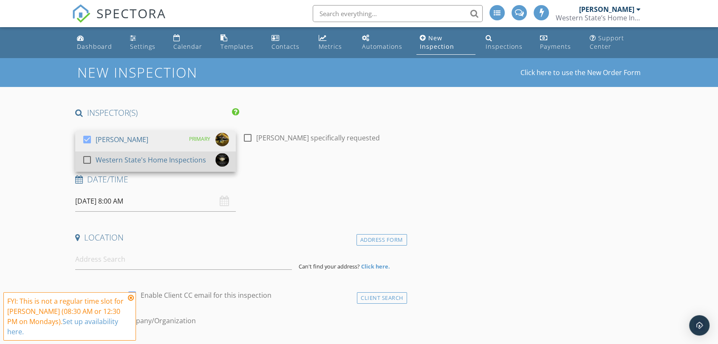
click at [84, 161] on div at bounding box center [87, 160] width 14 height 14
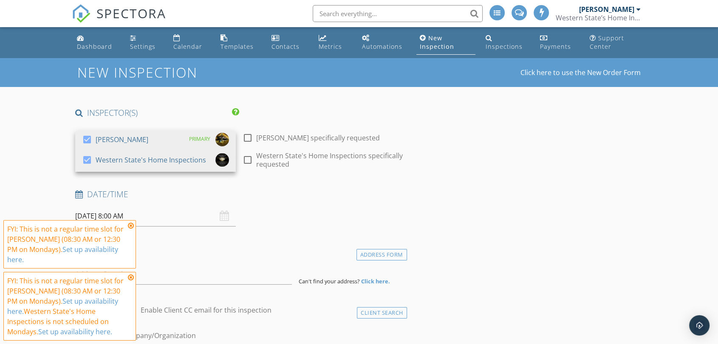
click at [173, 217] on input "[DATE] 8:00 AM" at bounding box center [155, 216] width 161 height 21
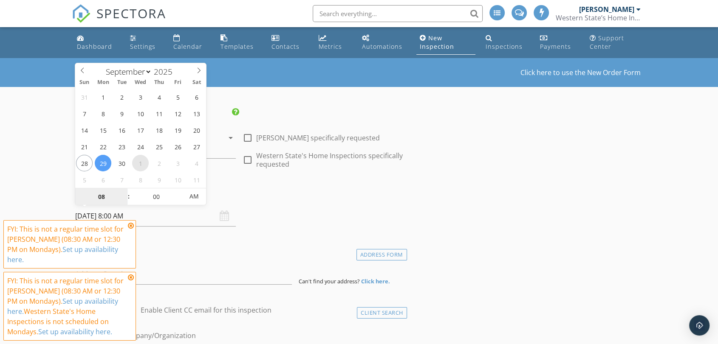
select select "9"
type input "[DATE] 8:00 AM"
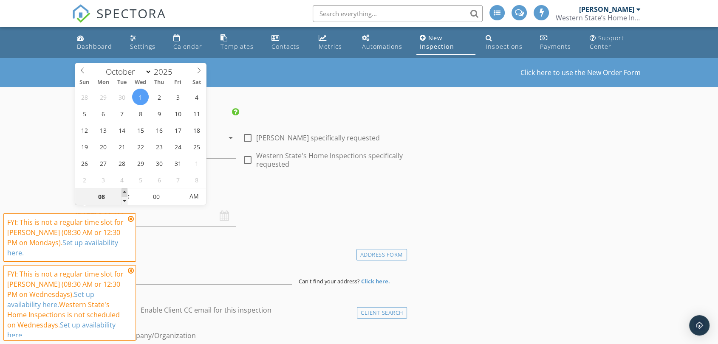
type input "09"
type input "[DATE] 9:00 AM"
click at [123, 191] on span at bounding box center [124, 193] width 6 height 8
type input "10"
type input "[DATE] 10:00 AM"
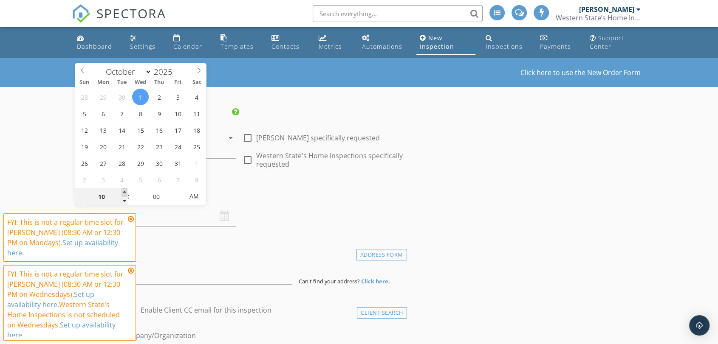
click at [123, 191] on span at bounding box center [124, 193] width 6 height 8
type input "11"
type input "[DATE] 11:00 AM"
click at [123, 191] on span at bounding box center [124, 193] width 6 height 8
type input "12"
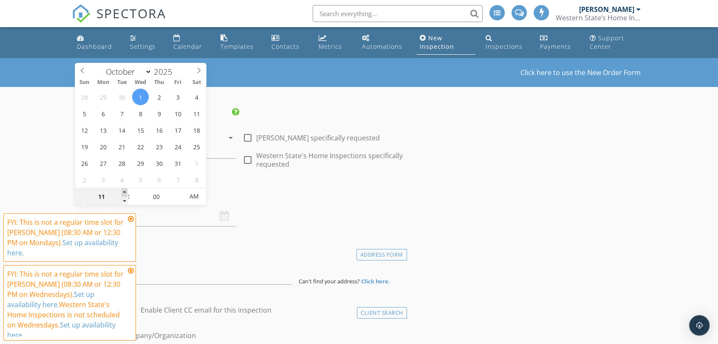
type input "[DATE] 12:00 PM"
click at [123, 191] on span at bounding box center [124, 193] width 6 height 8
type input "05"
type input "[DATE] 12:05 PM"
click at [178, 191] on span at bounding box center [179, 193] width 6 height 8
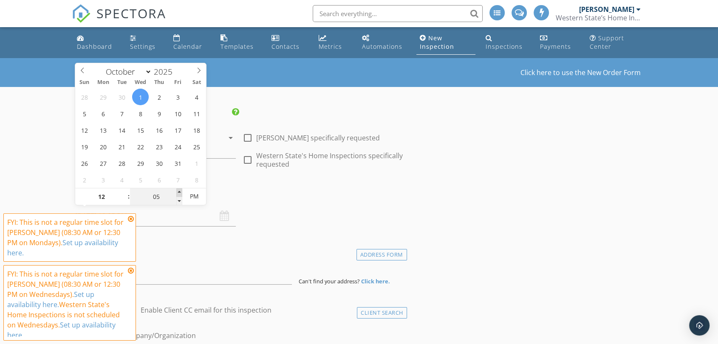
type input "10"
type input "[DATE] 12:10 PM"
click at [178, 191] on span at bounding box center [179, 193] width 6 height 8
type input "15"
type input "[DATE] 12:15 PM"
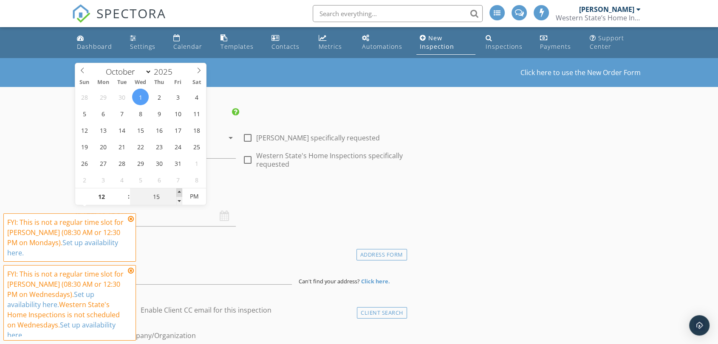
click at [178, 191] on span at bounding box center [179, 193] width 6 height 8
type input "20"
type input "[DATE] 12:20 PM"
click at [178, 191] on span at bounding box center [179, 193] width 6 height 8
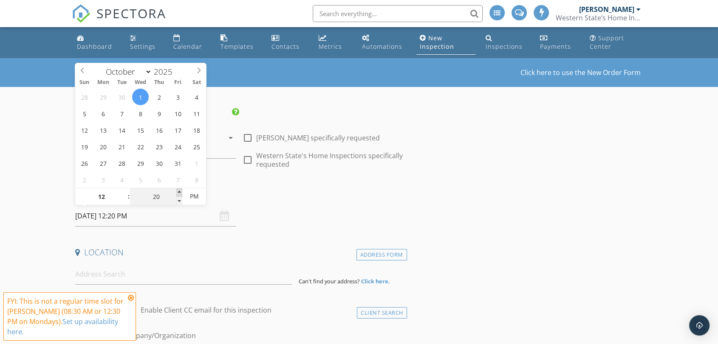
type input "25"
type input "[DATE] 12:25 PM"
click at [178, 191] on span at bounding box center [179, 193] width 6 height 8
type input "30"
type input "[DATE] 12:30 PM"
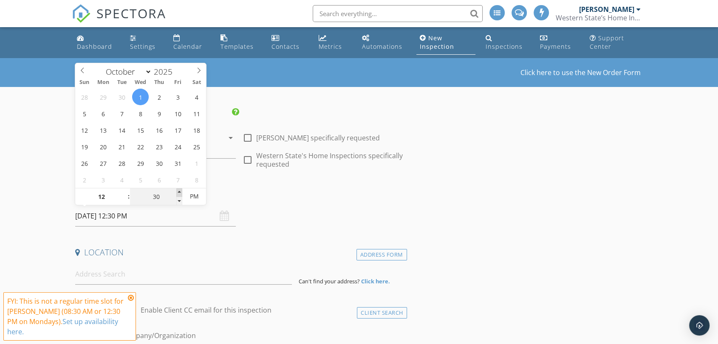
click at [178, 191] on span at bounding box center [179, 193] width 6 height 8
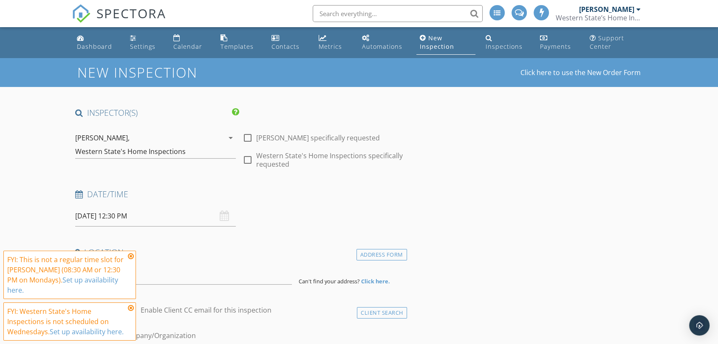
click at [132, 258] on icon at bounding box center [131, 256] width 6 height 7
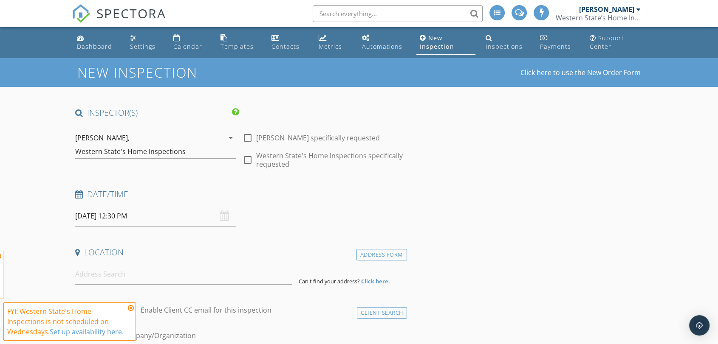
click at [129, 307] on icon at bounding box center [131, 308] width 6 height 7
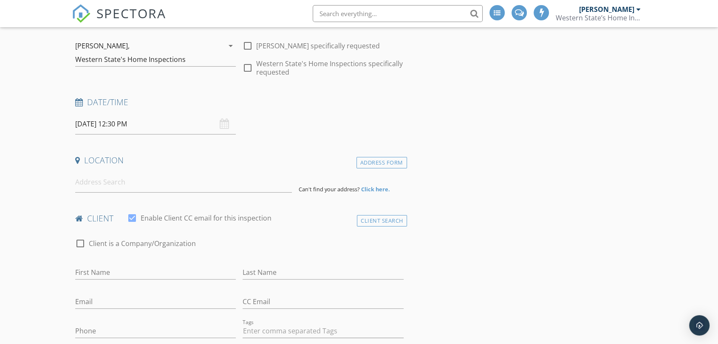
scroll to position [94, 0]
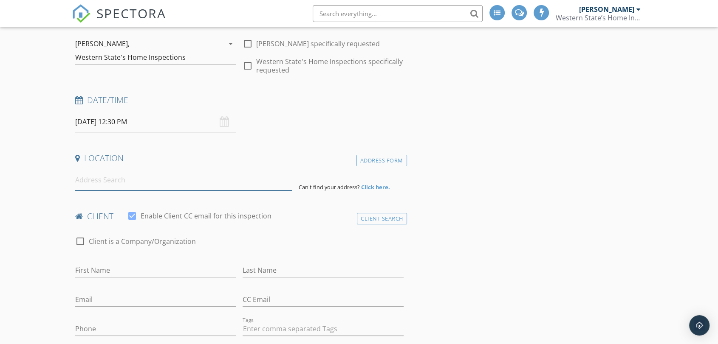
click at [108, 180] on input at bounding box center [183, 180] width 217 height 21
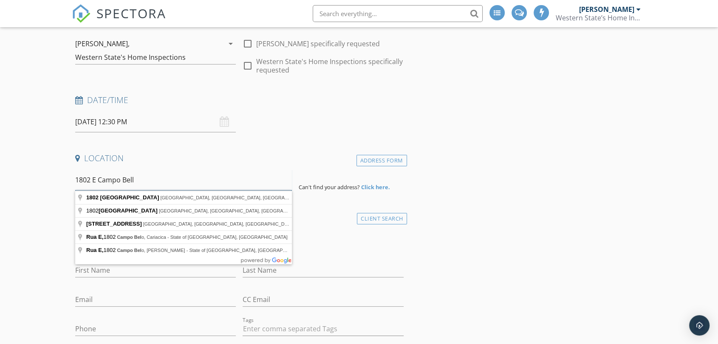
type input "1802 E [GEOGRAPHIC_DATA]"
